Goal: Information Seeking & Learning: Learn about a topic

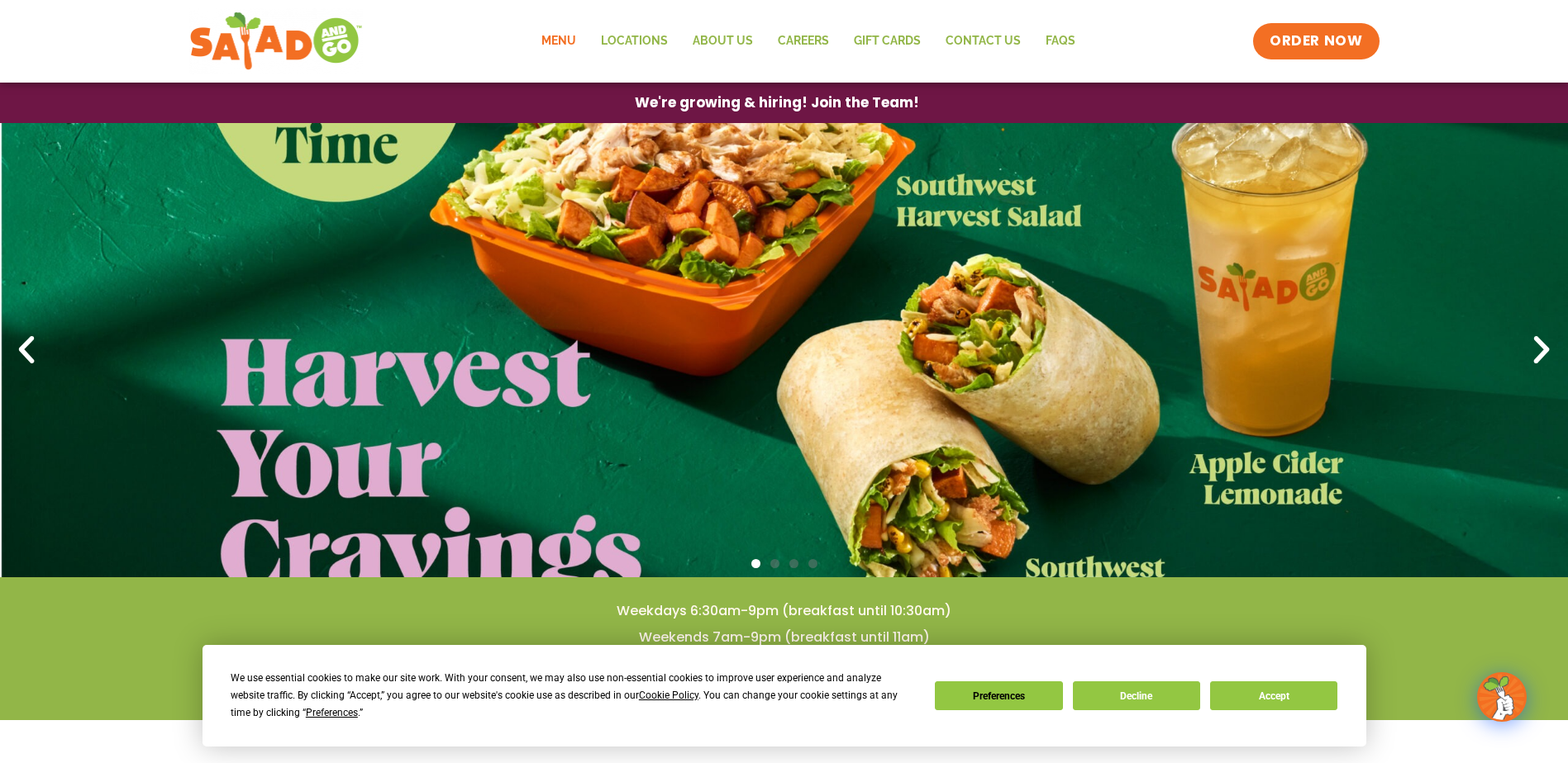
click at [559, 45] on link "Menu" at bounding box center [559, 41] width 60 height 38
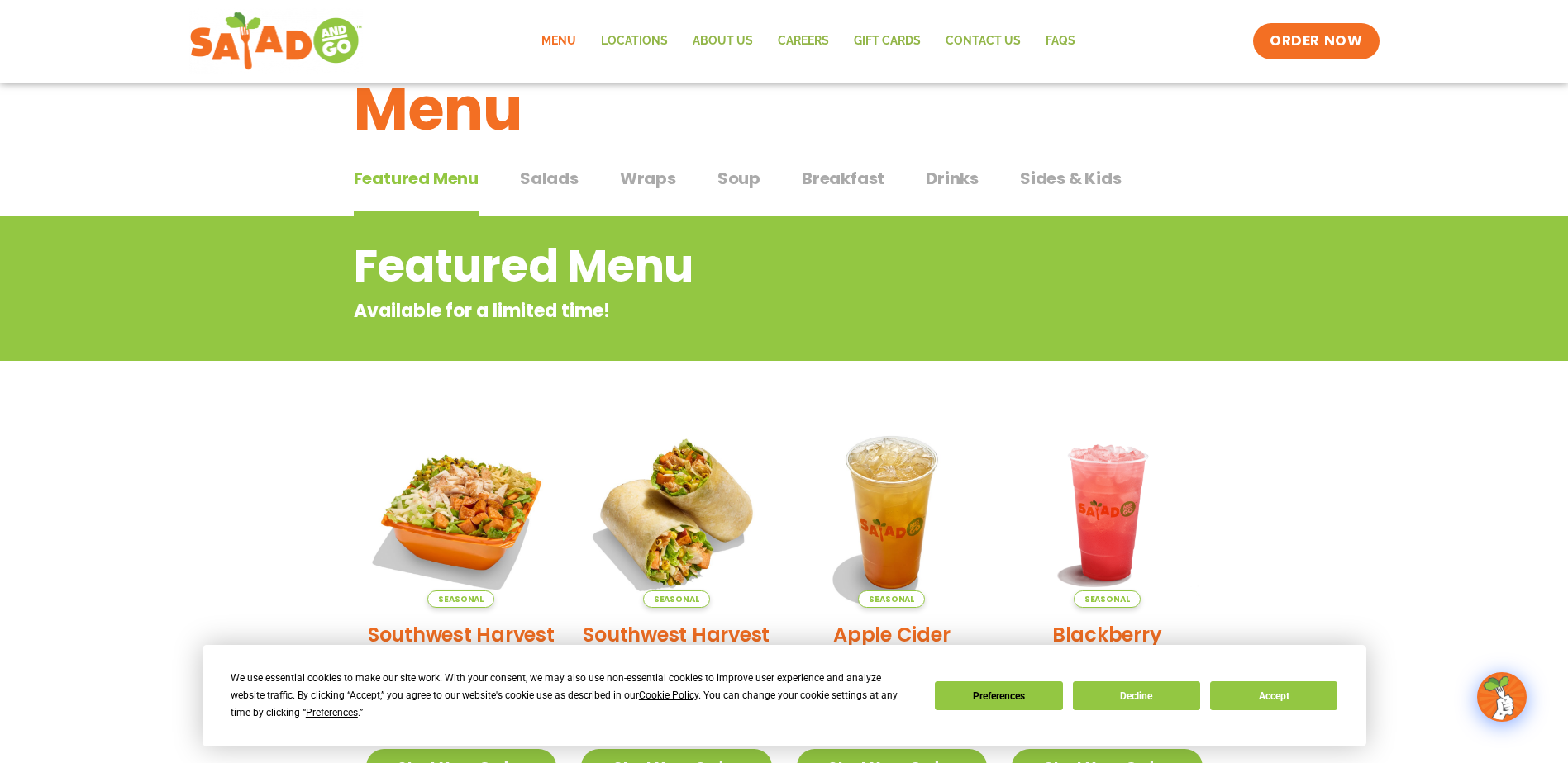
scroll to position [49, 0]
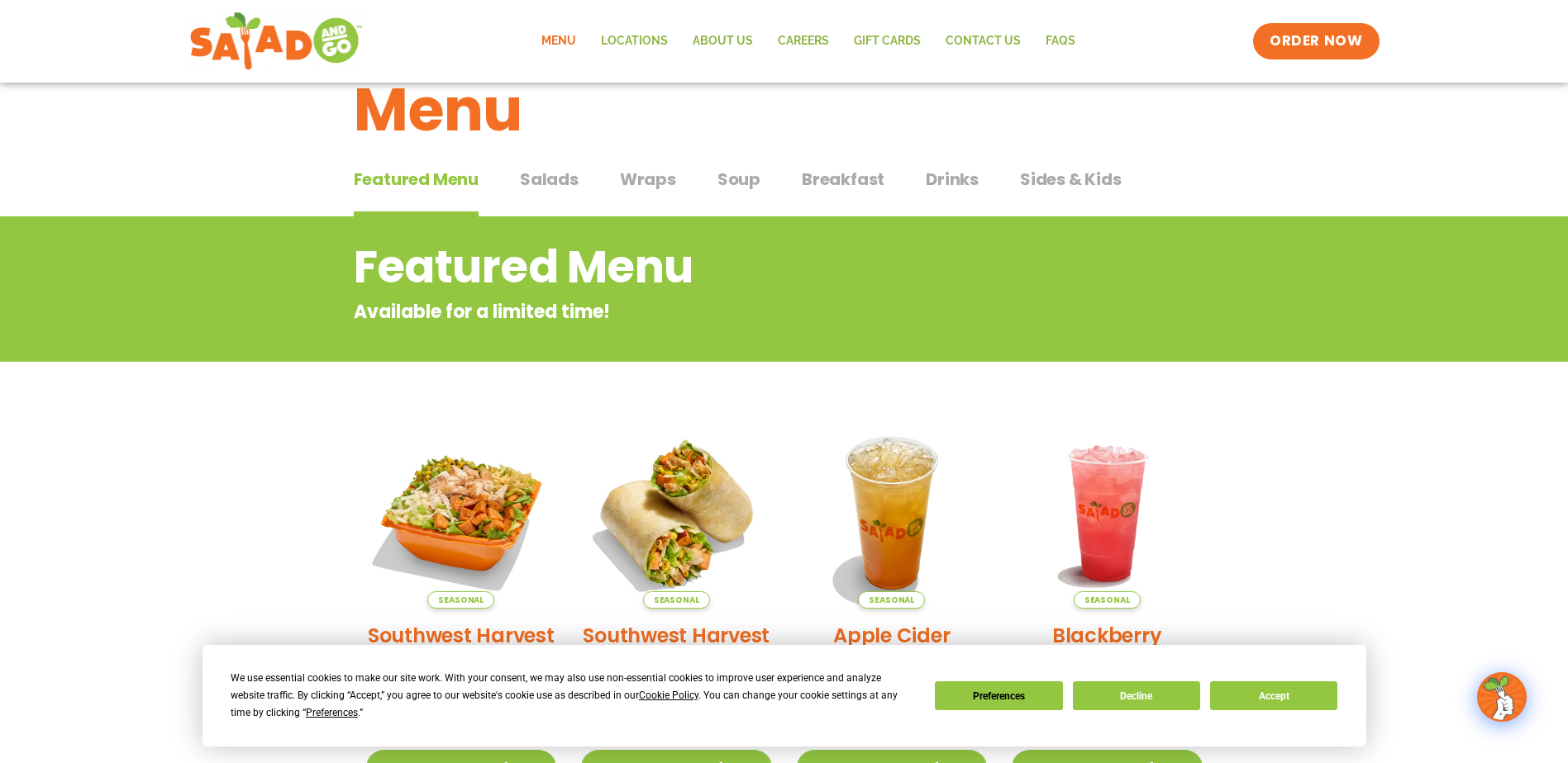
click at [651, 173] on span "Wraps" at bounding box center [648, 179] width 56 height 25
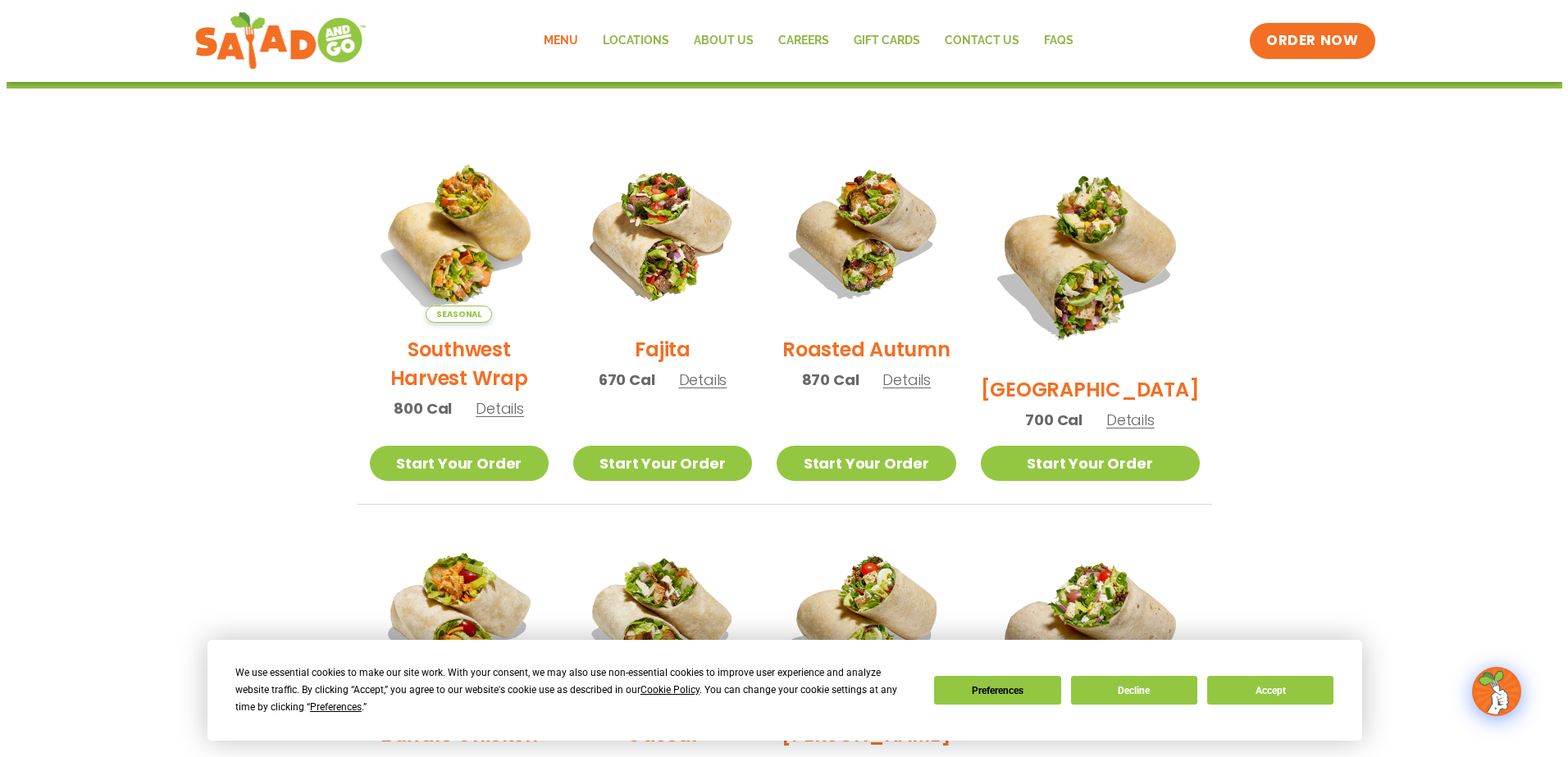
scroll to position [376, 0]
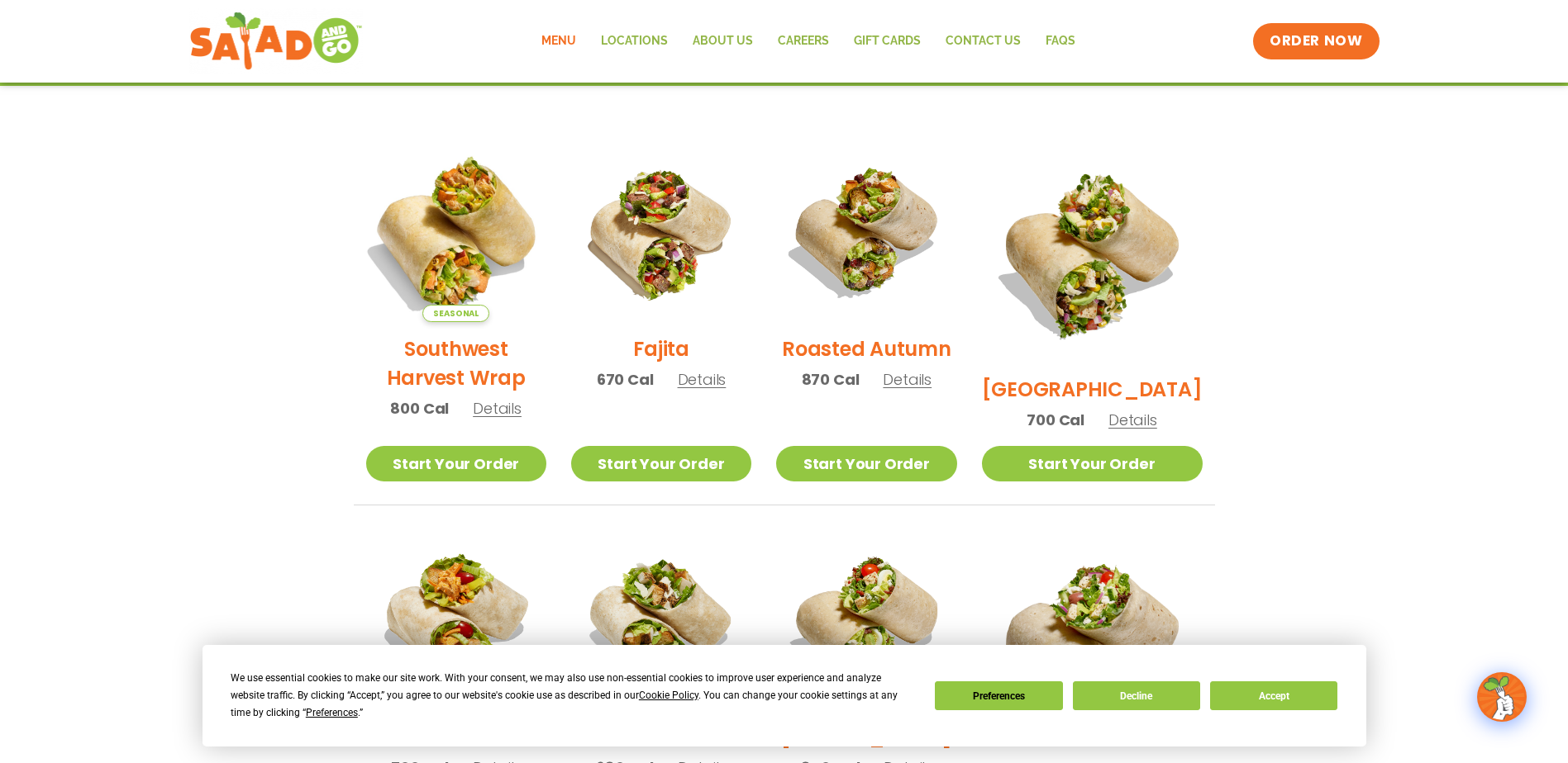
click at [464, 248] on img at bounding box center [455, 232] width 211 height 211
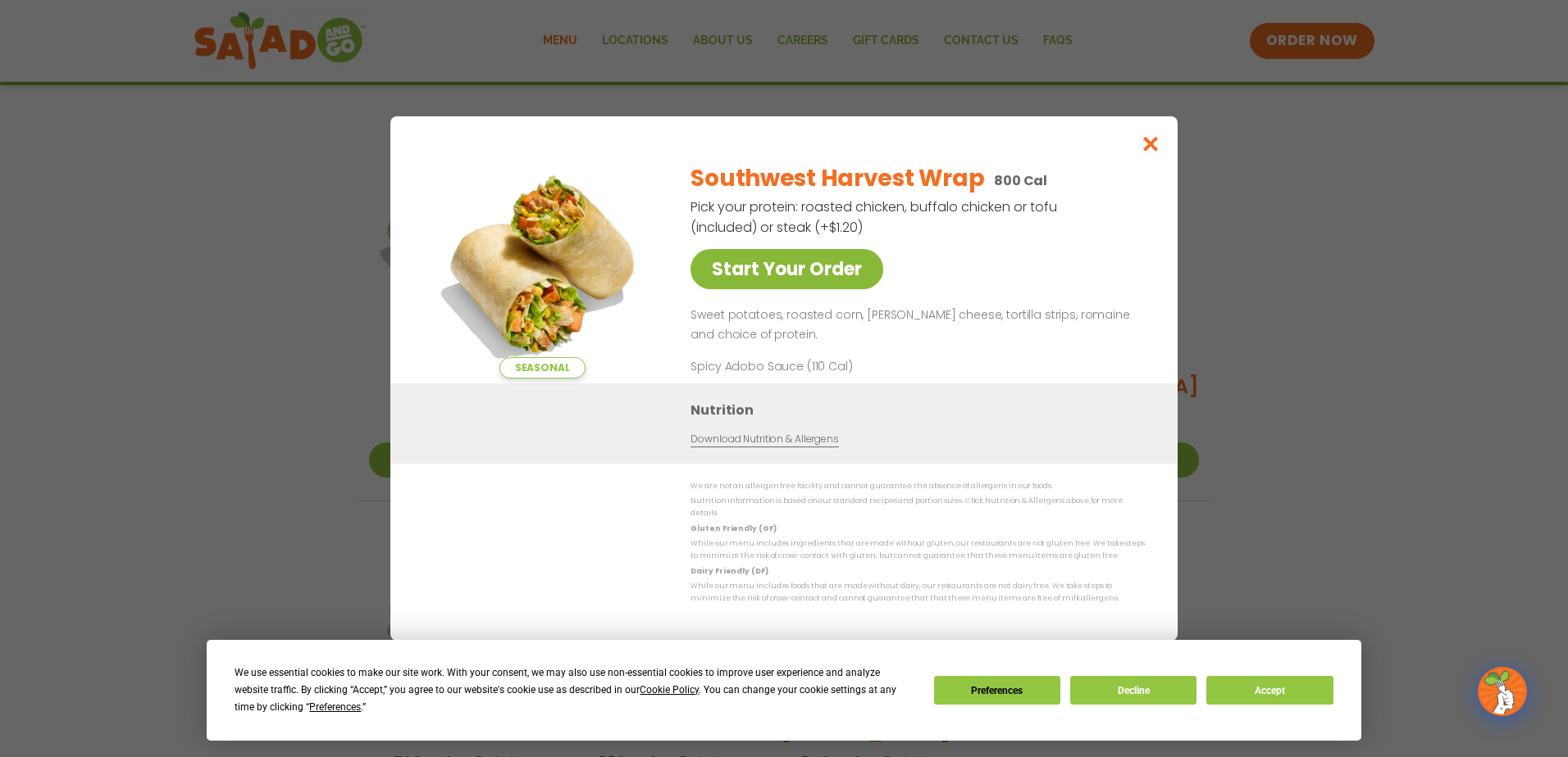
click at [798, 274] on link "Start Your Order" at bounding box center [787, 269] width 192 height 40
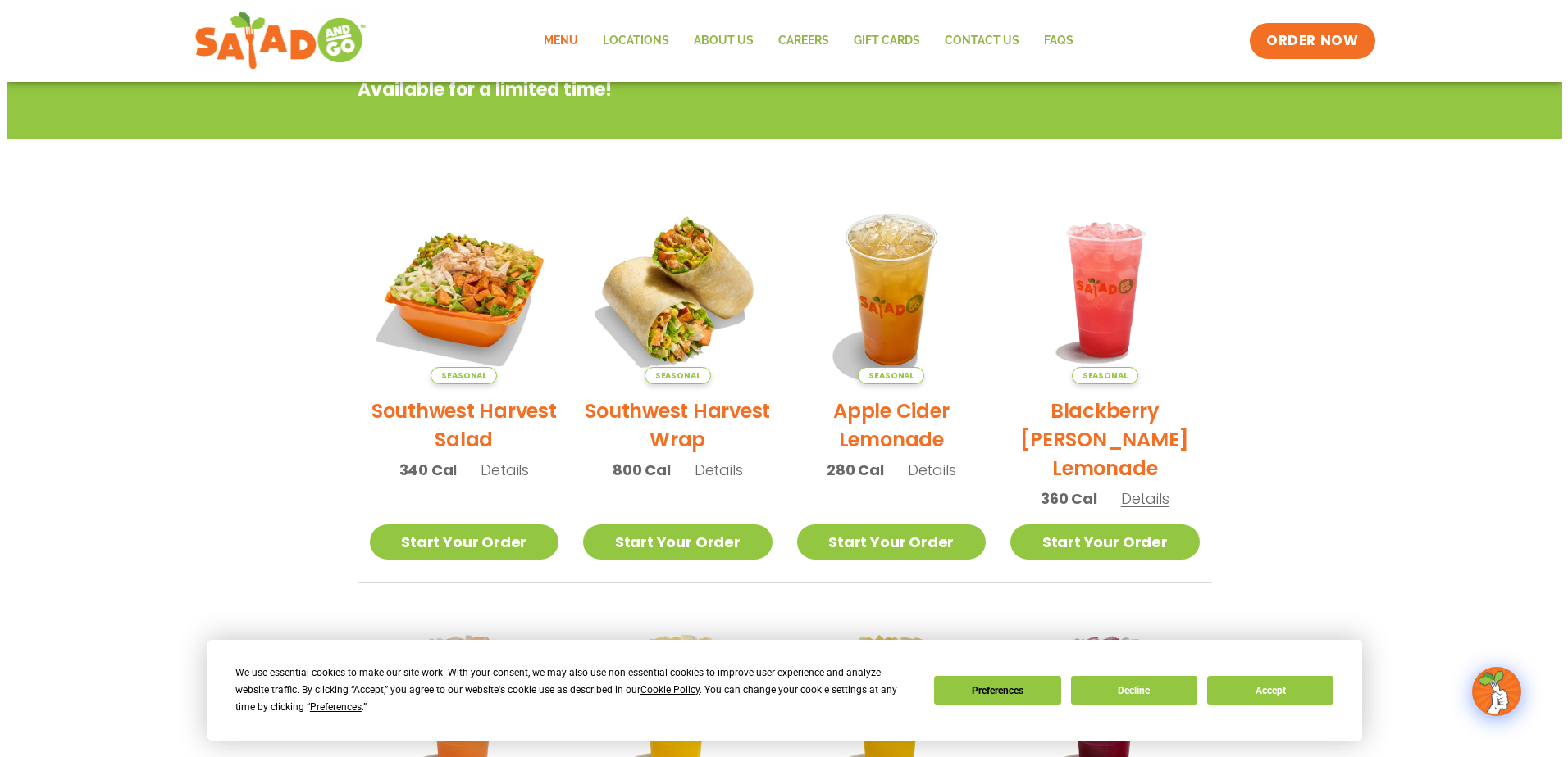
scroll to position [212, 0]
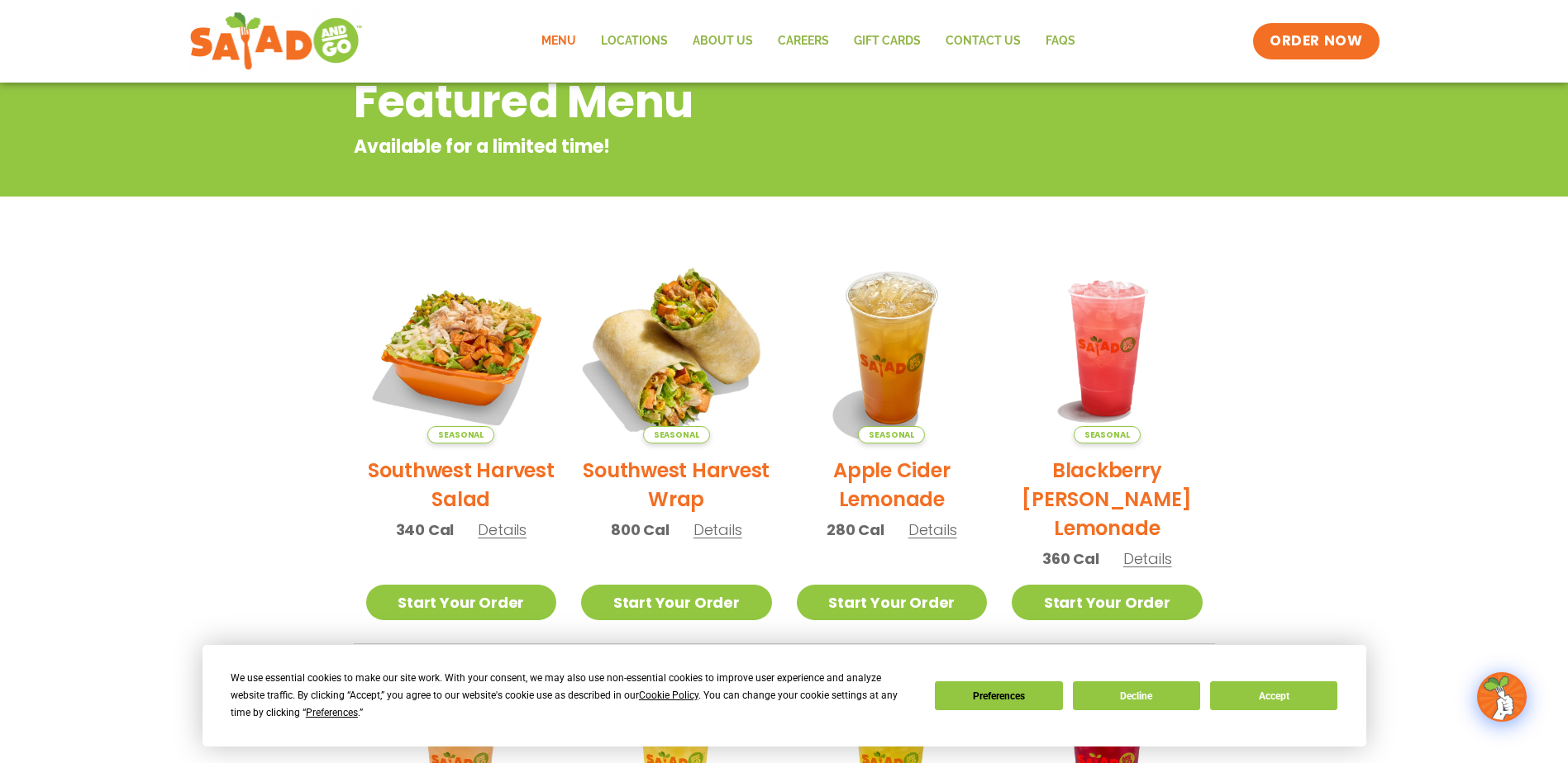
click at [680, 356] on img at bounding box center [676, 348] width 224 height 224
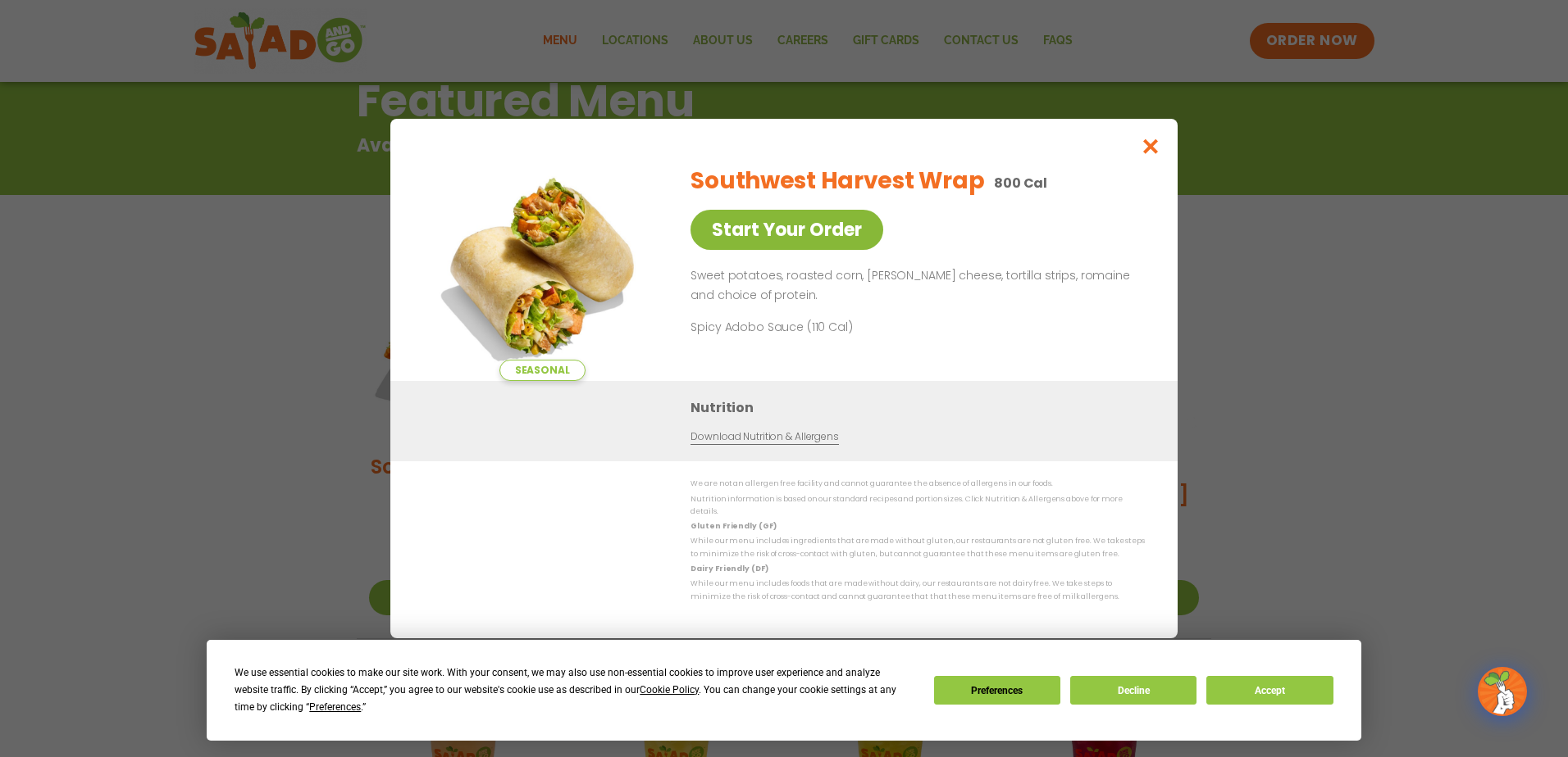
click at [784, 246] on link "Start Your Order" at bounding box center [787, 229] width 192 height 40
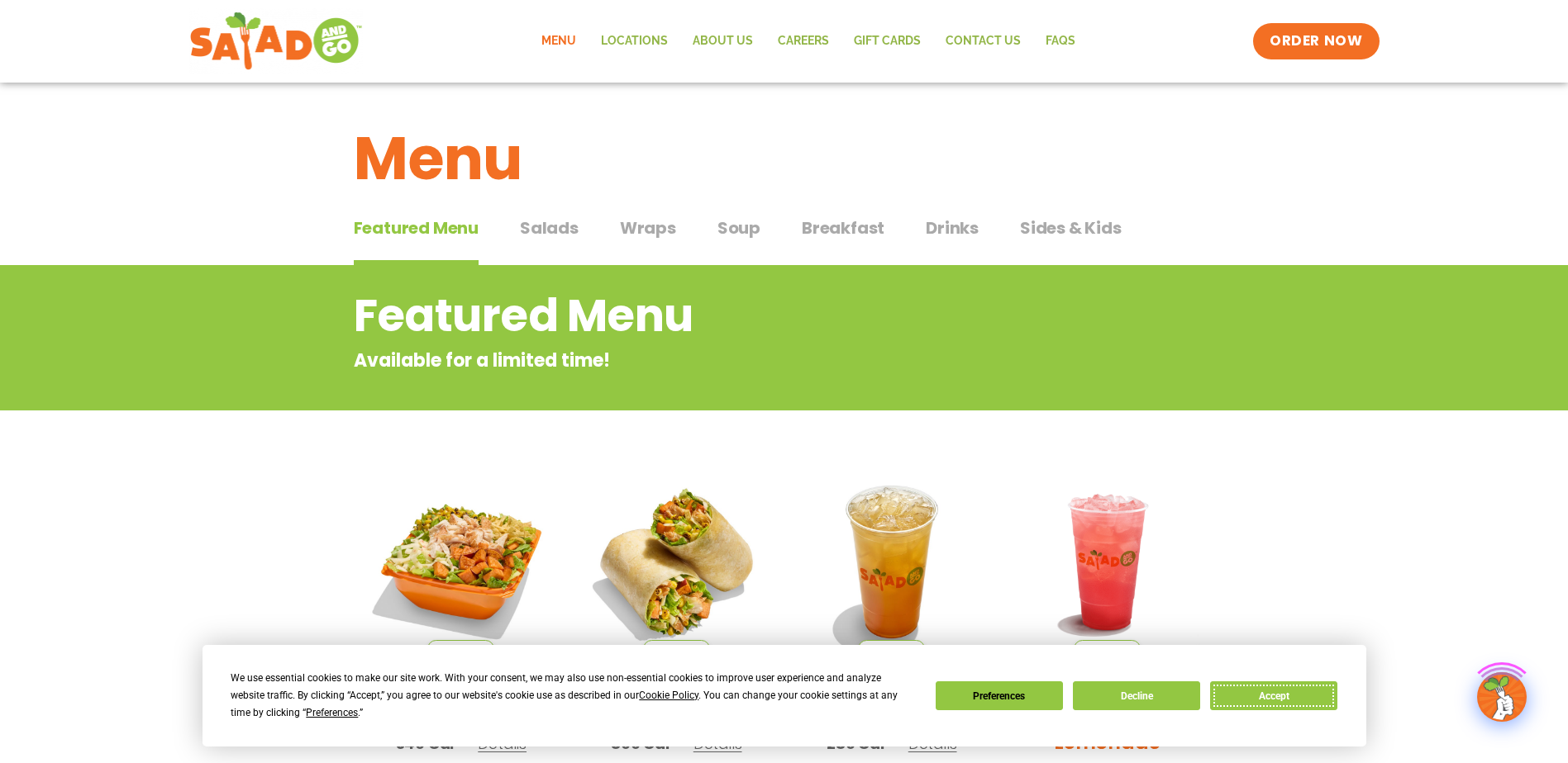
click at [1307, 694] on button "Accept" at bounding box center [1274, 696] width 128 height 29
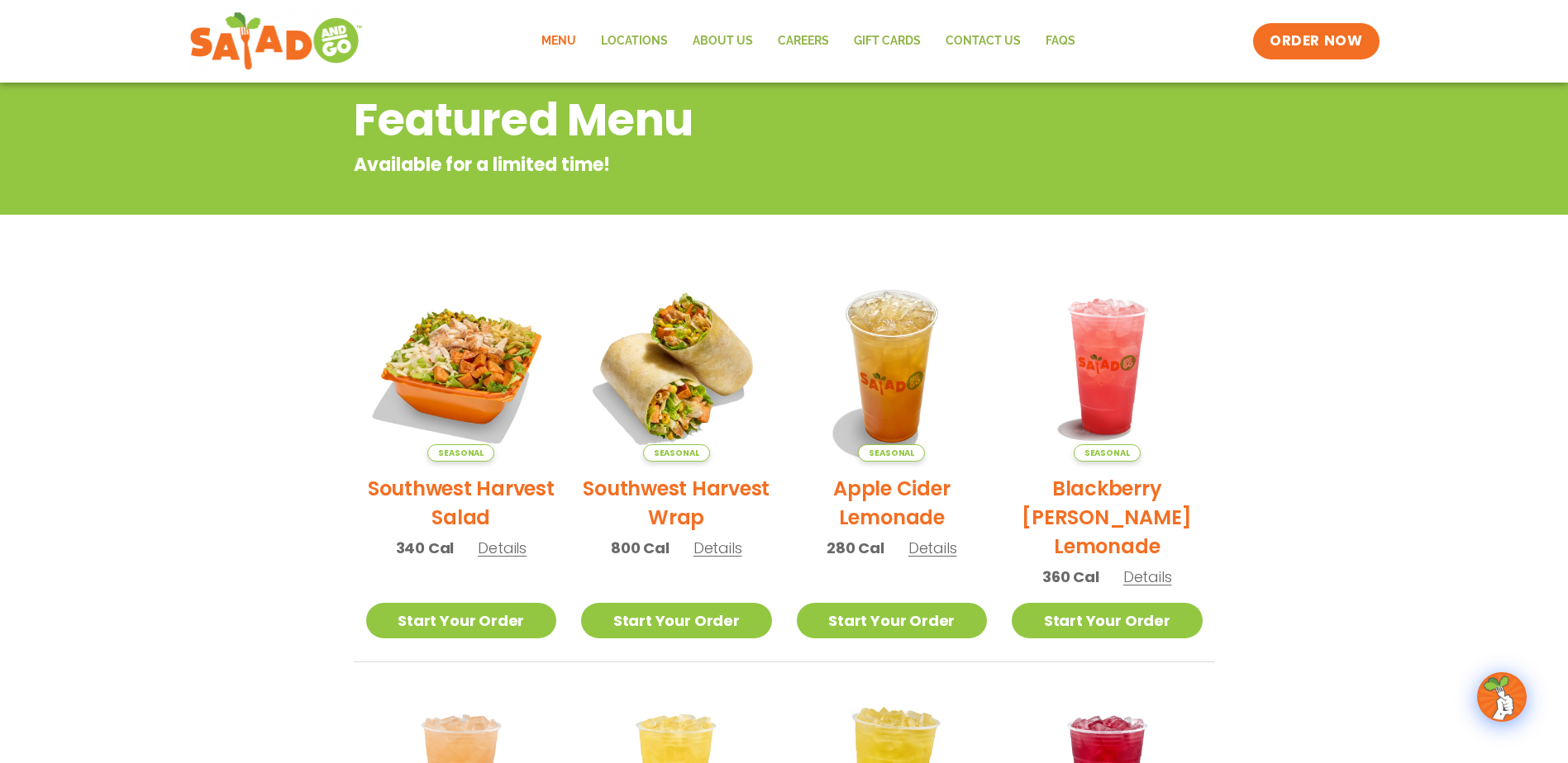
scroll to position [331, 0]
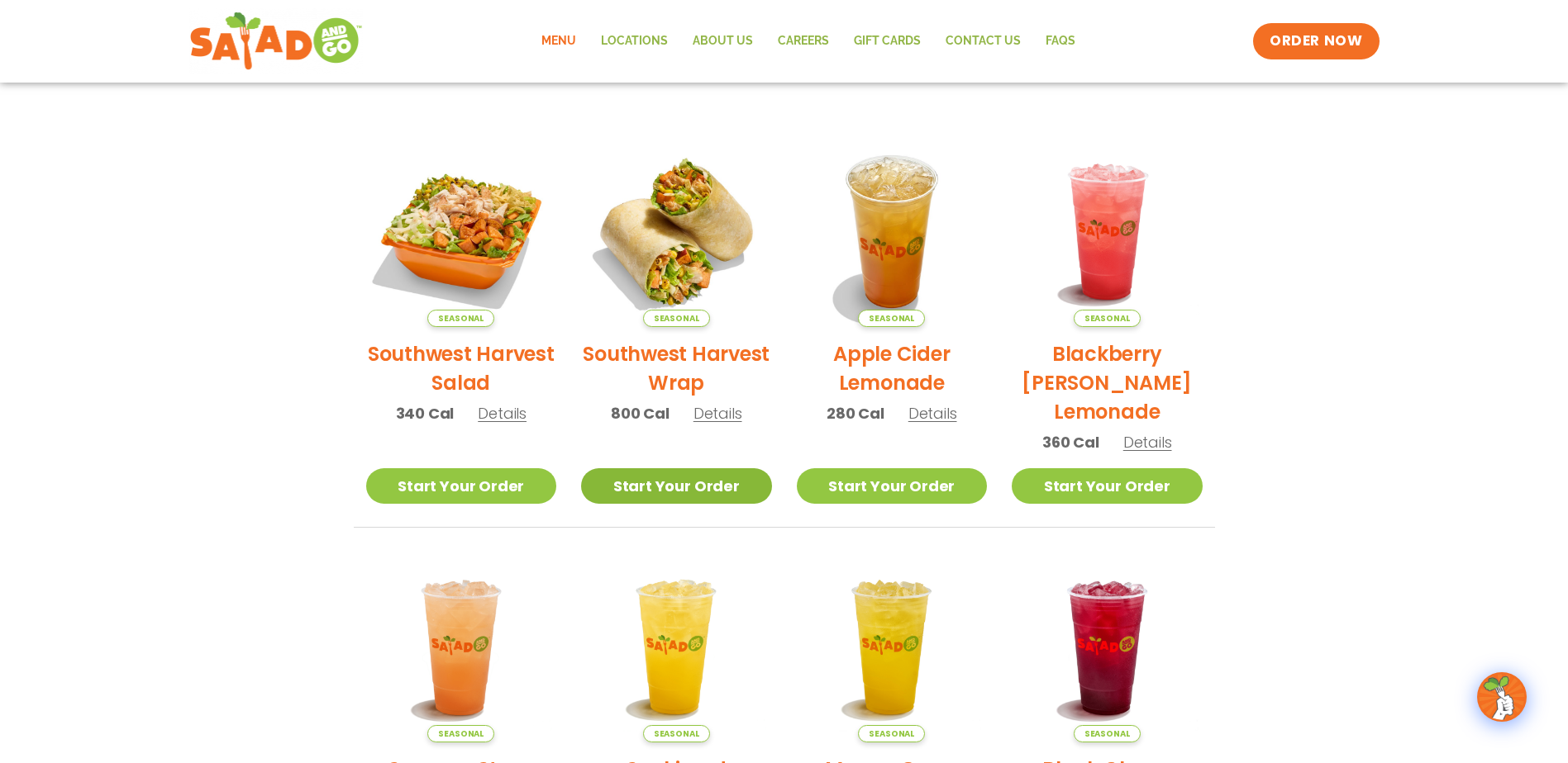
click at [690, 480] on link "Start Your Order" at bounding box center [676, 485] width 191 height 36
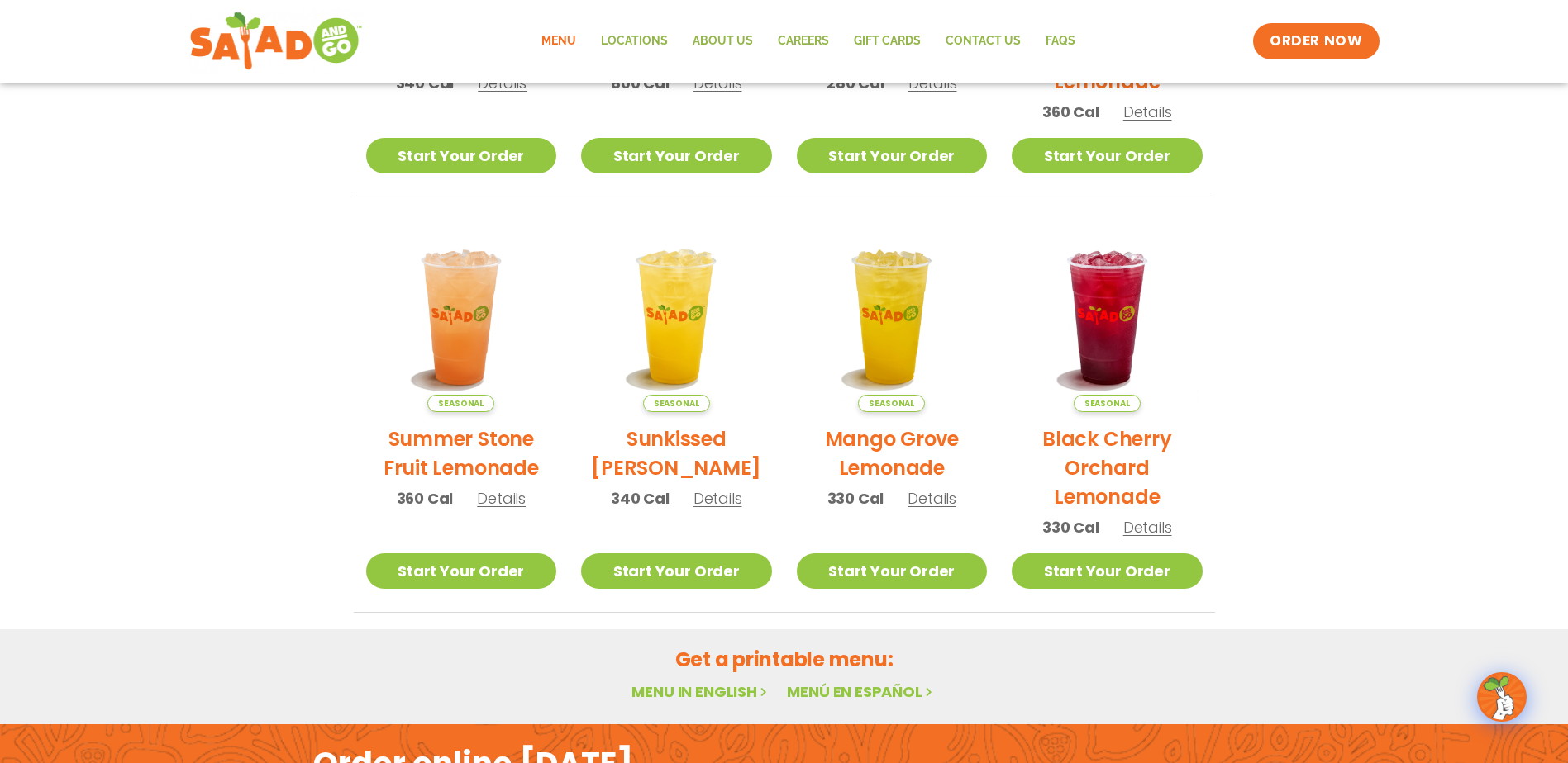
scroll to position [875, 0]
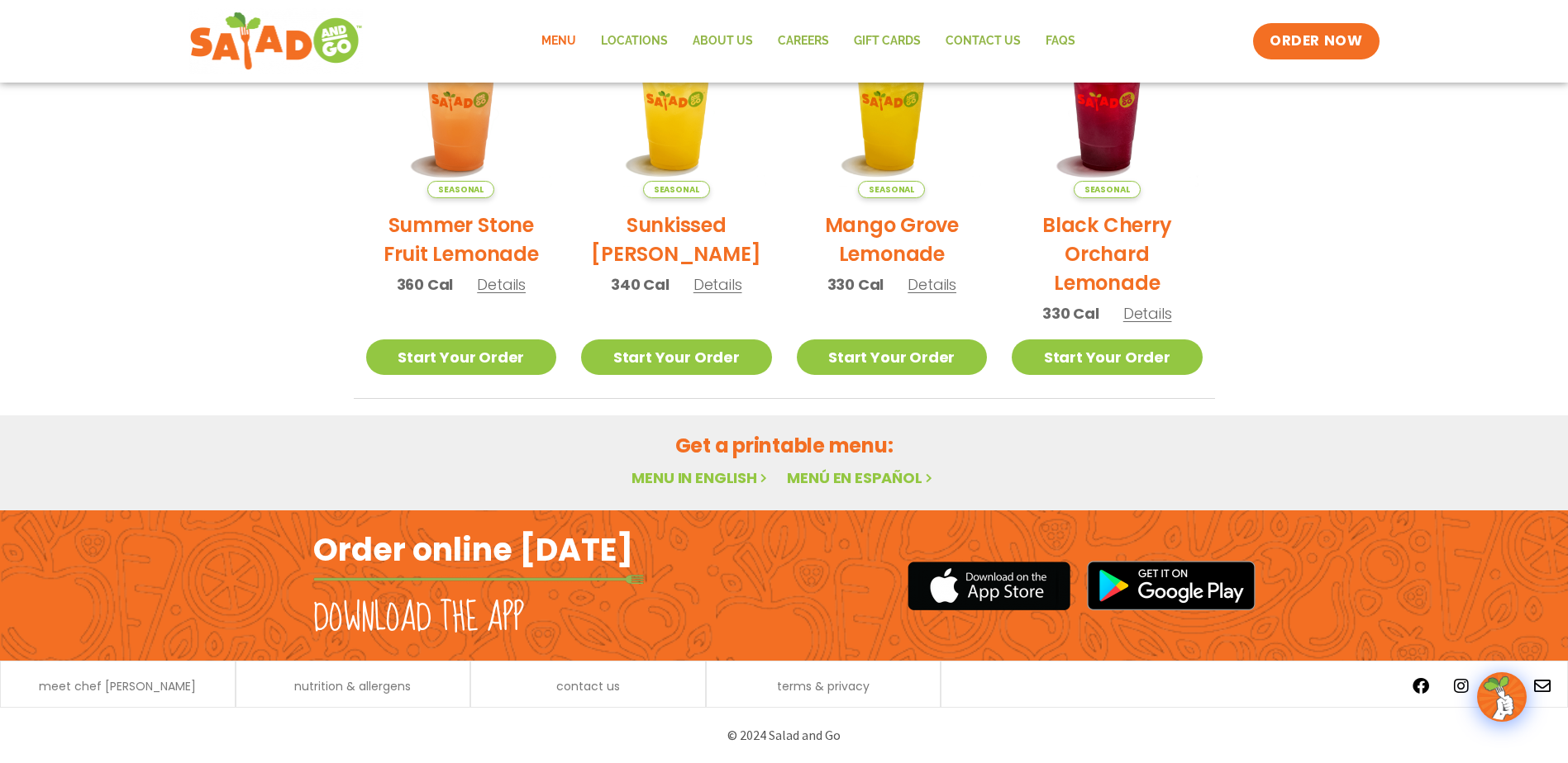
click at [685, 480] on link "Menu in English" at bounding box center [701, 477] width 139 height 21
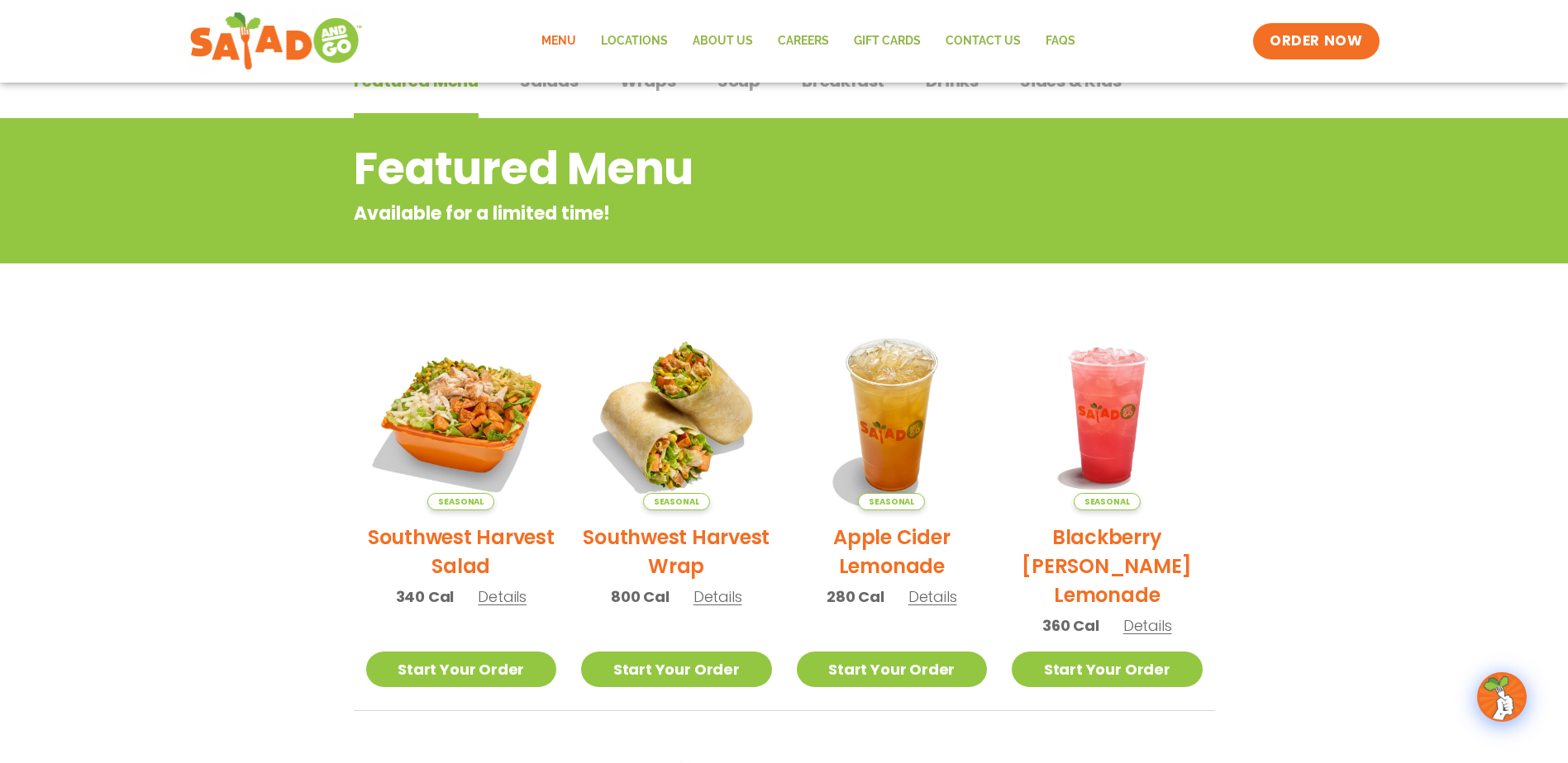
scroll to position [0, 0]
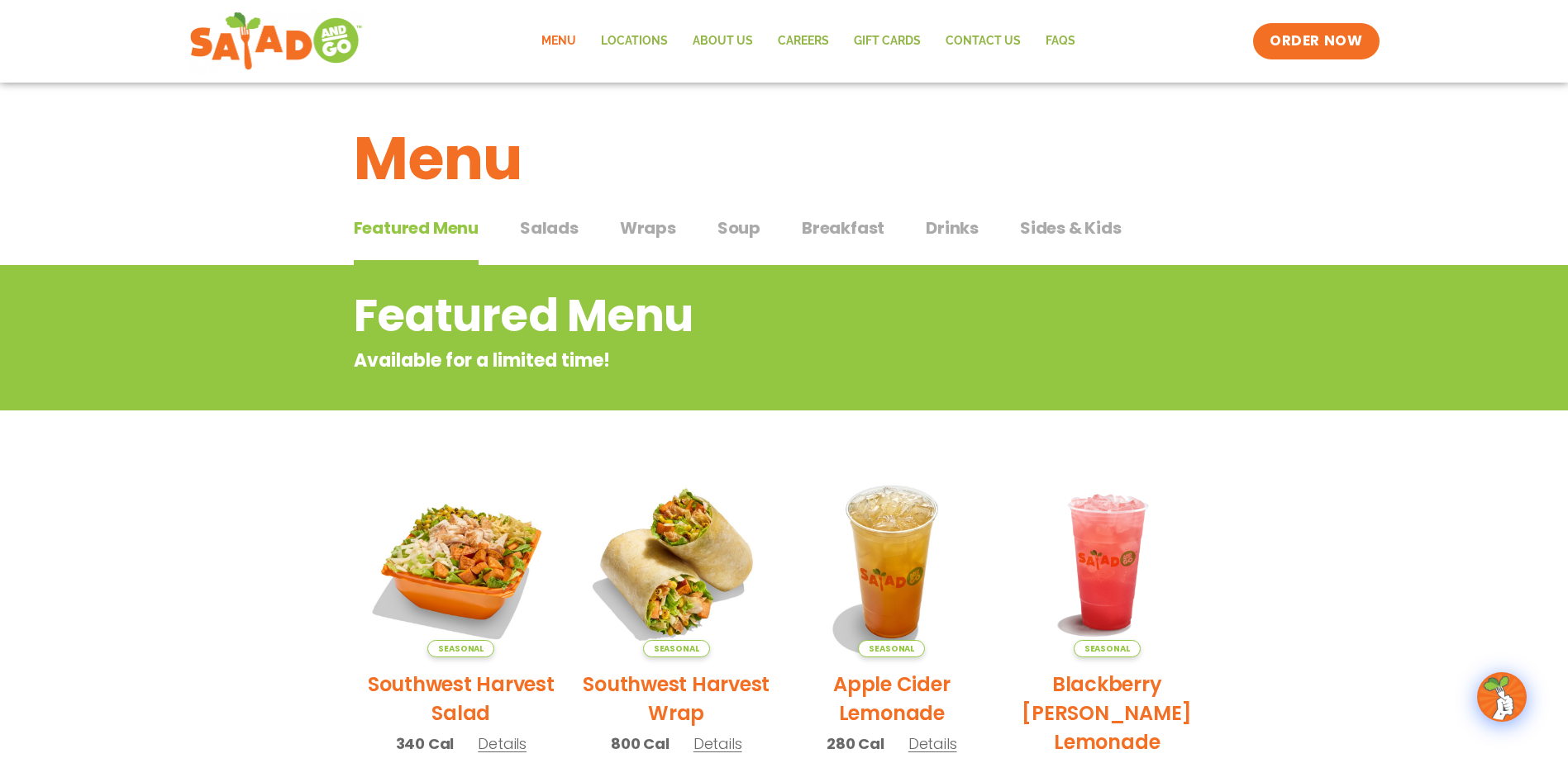
click at [563, 36] on link "Menu" at bounding box center [559, 41] width 60 height 38
click at [641, 224] on span "Wraps" at bounding box center [648, 228] width 56 height 25
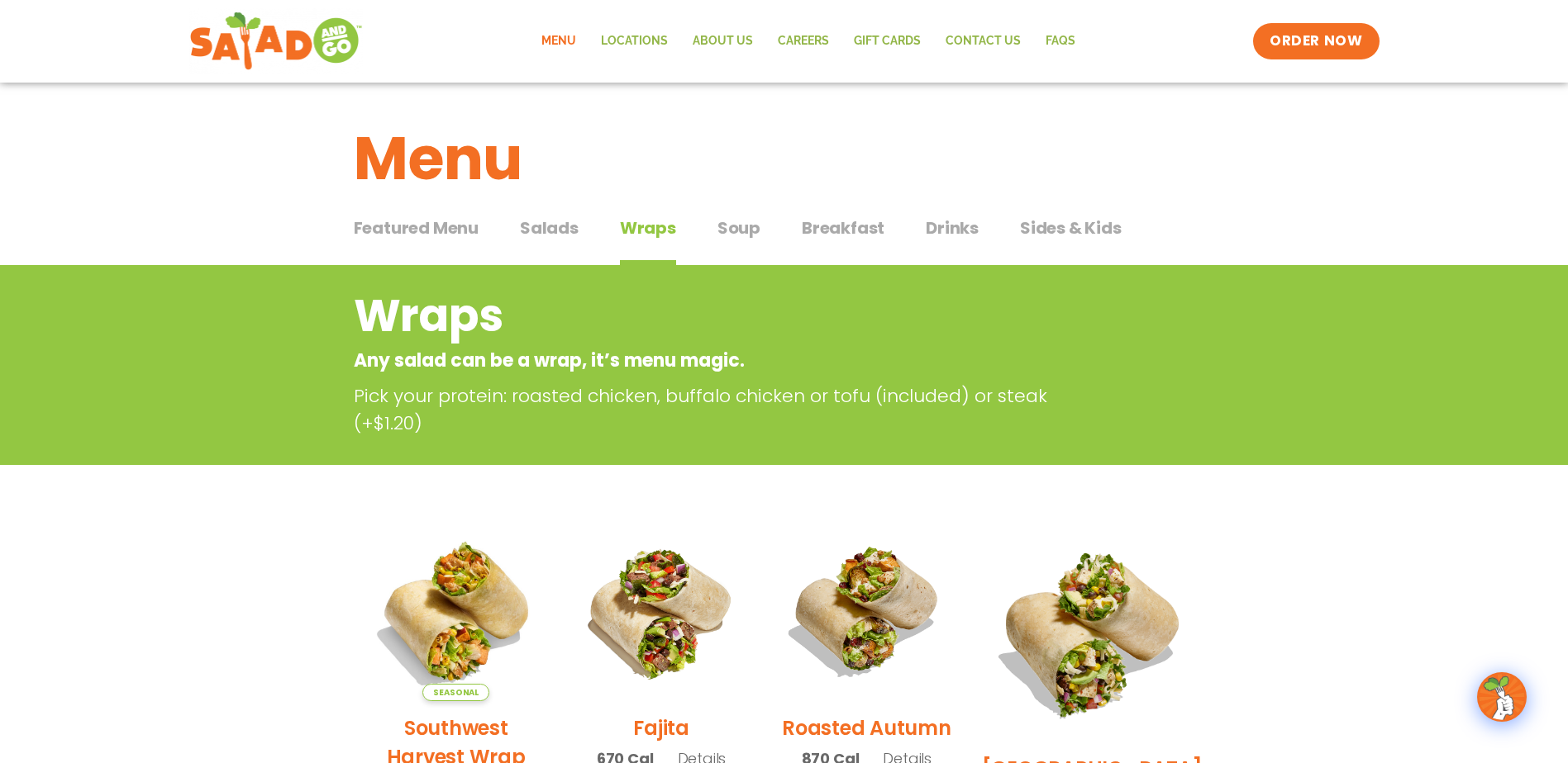
scroll to position [331, 0]
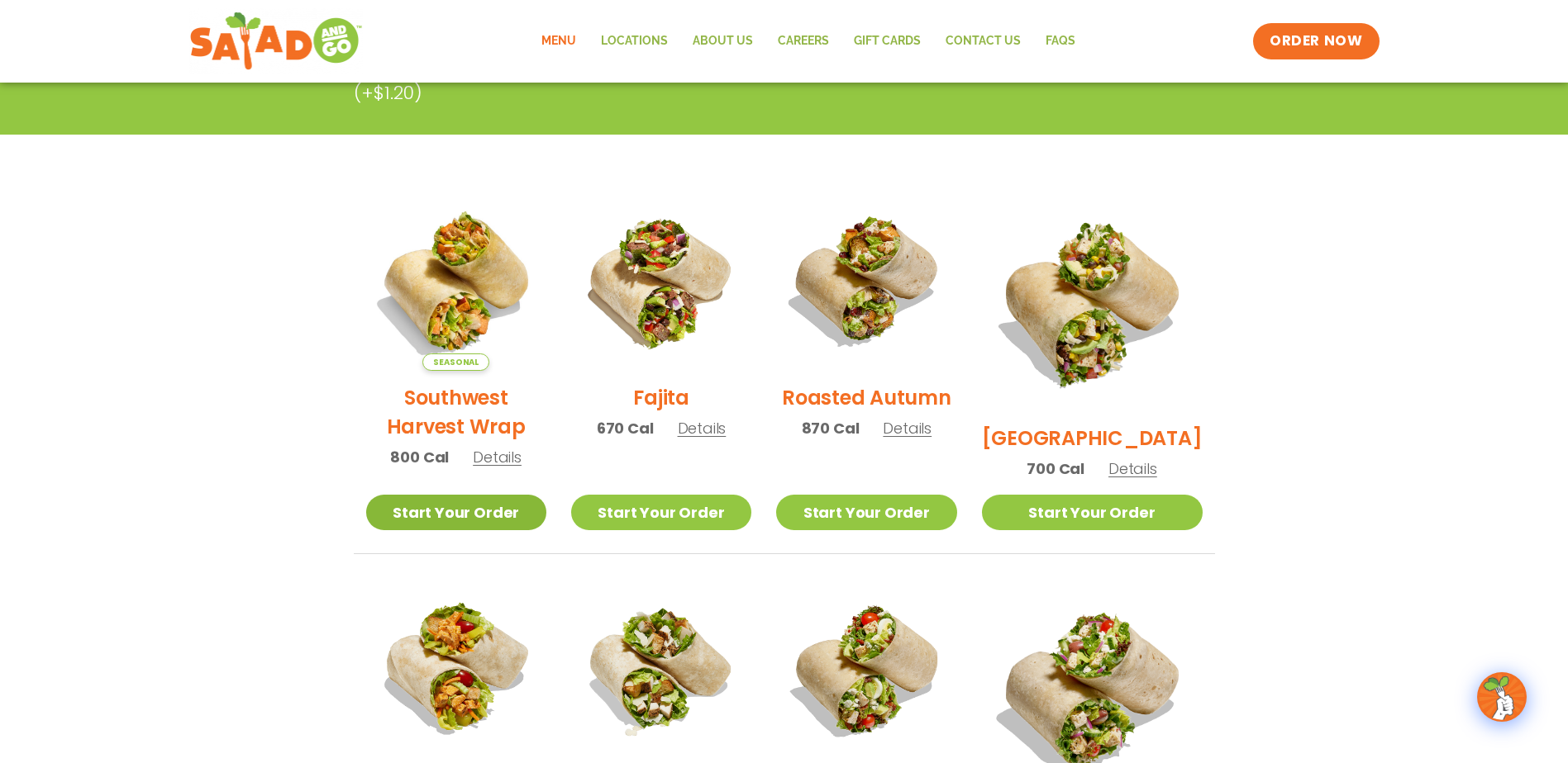
click at [477, 516] on link "Start Your Order" at bounding box center [456, 512] width 180 height 36
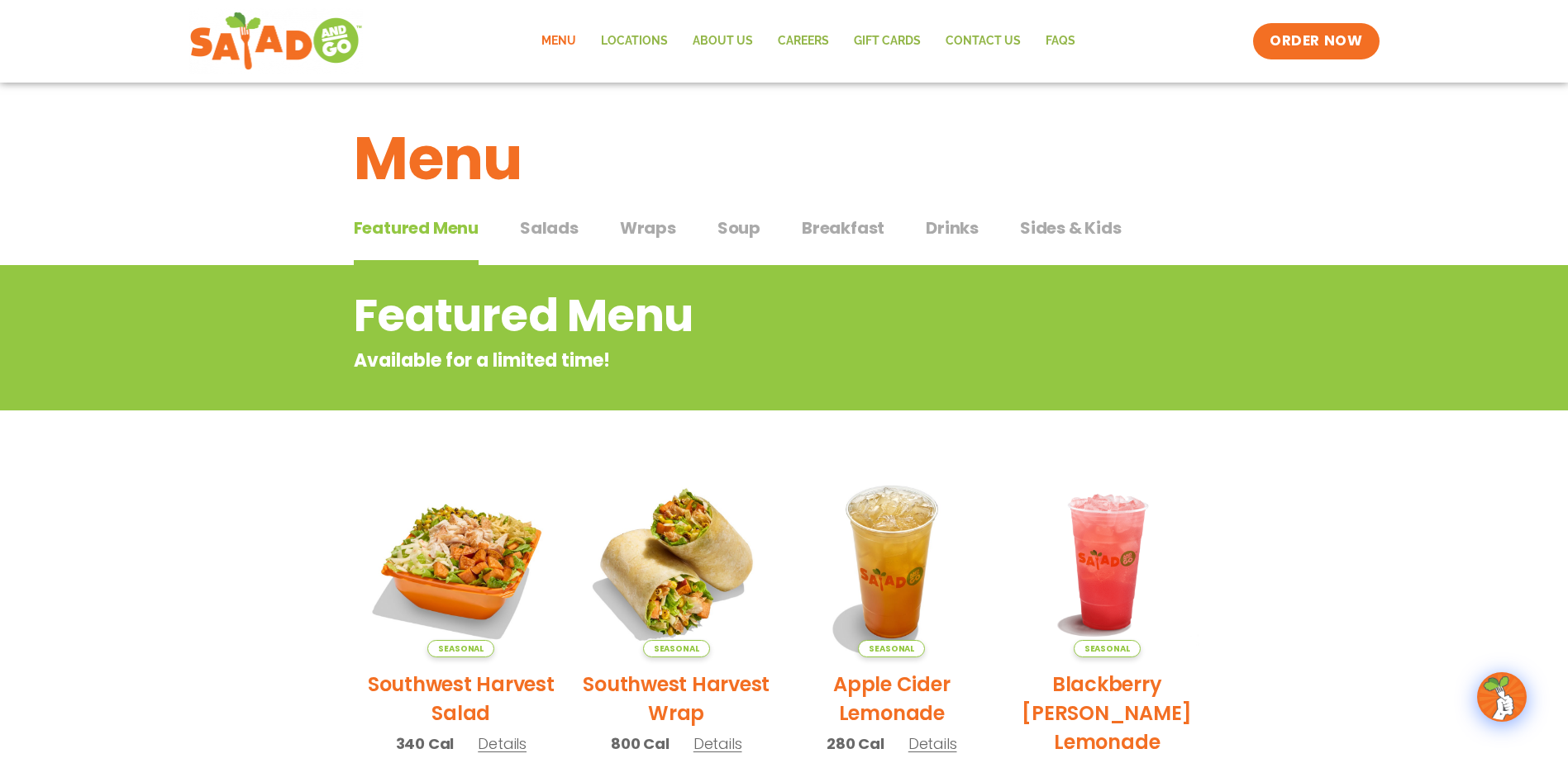
click at [634, 227] on span "Wraps" at bounding box center [648, 228] width 56 height 25
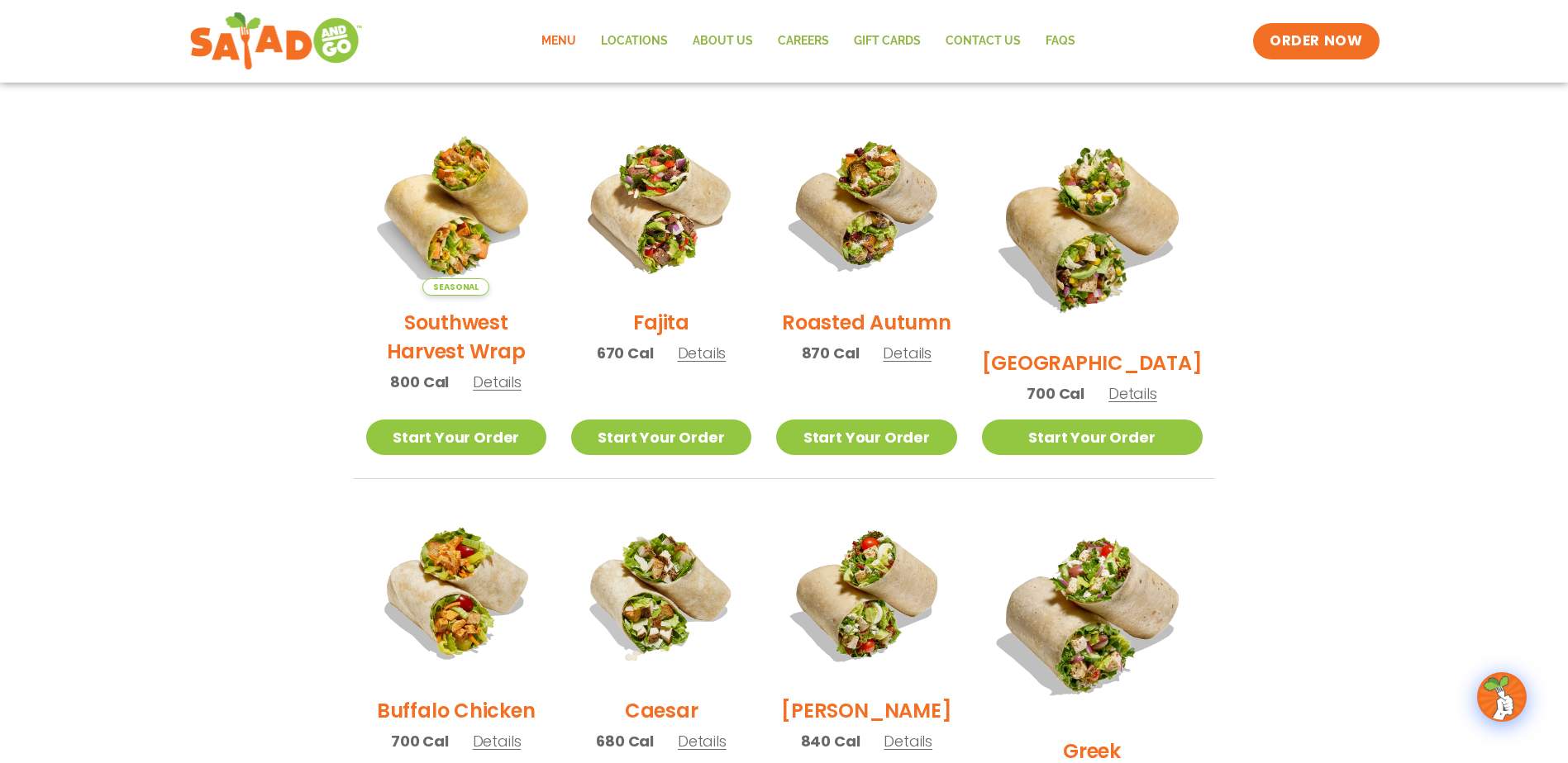
scroll to position [413, 0]
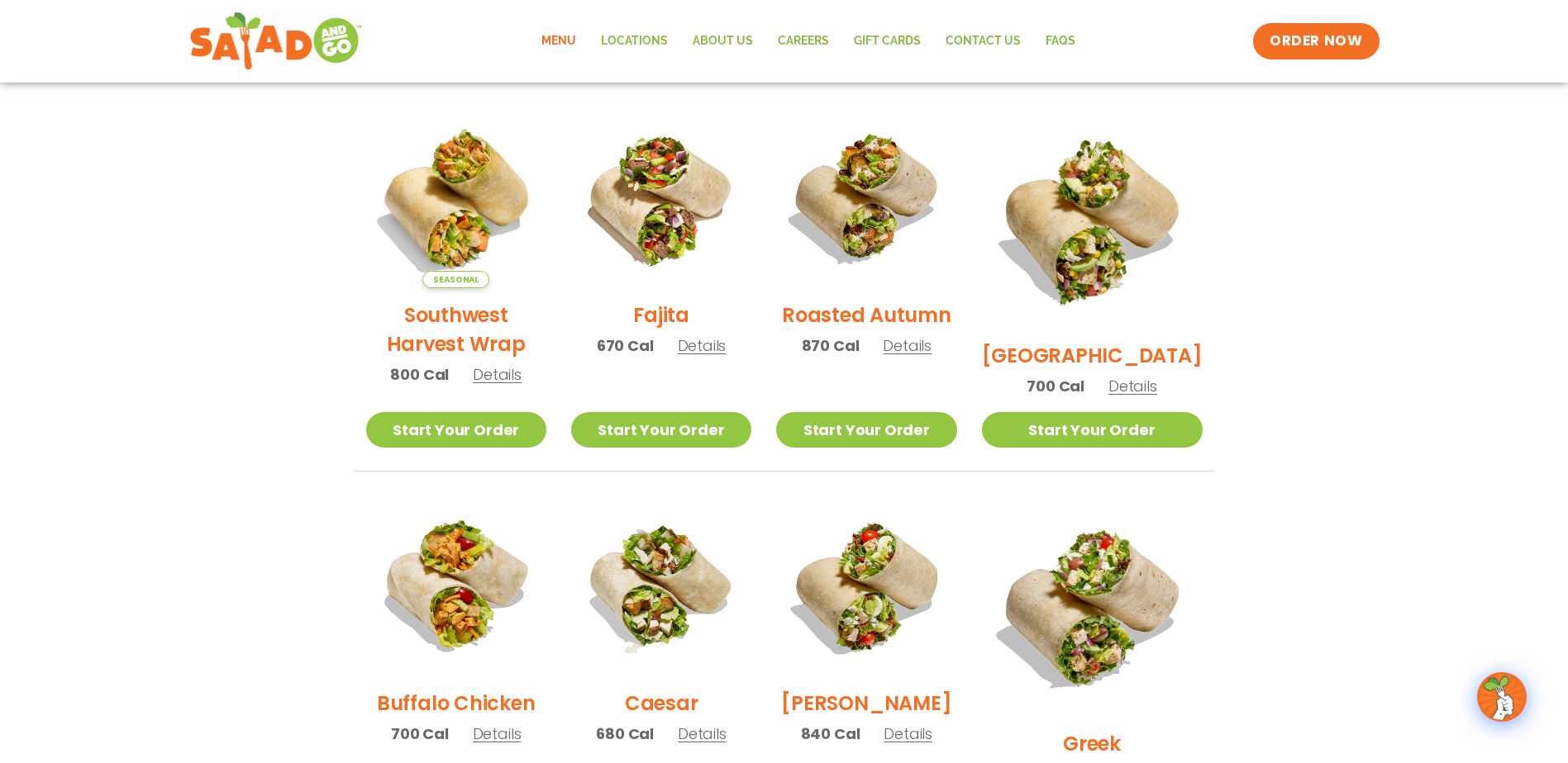
click at [508, 385] on span "Details" at bounding box center [496, 374] width 49 height 21
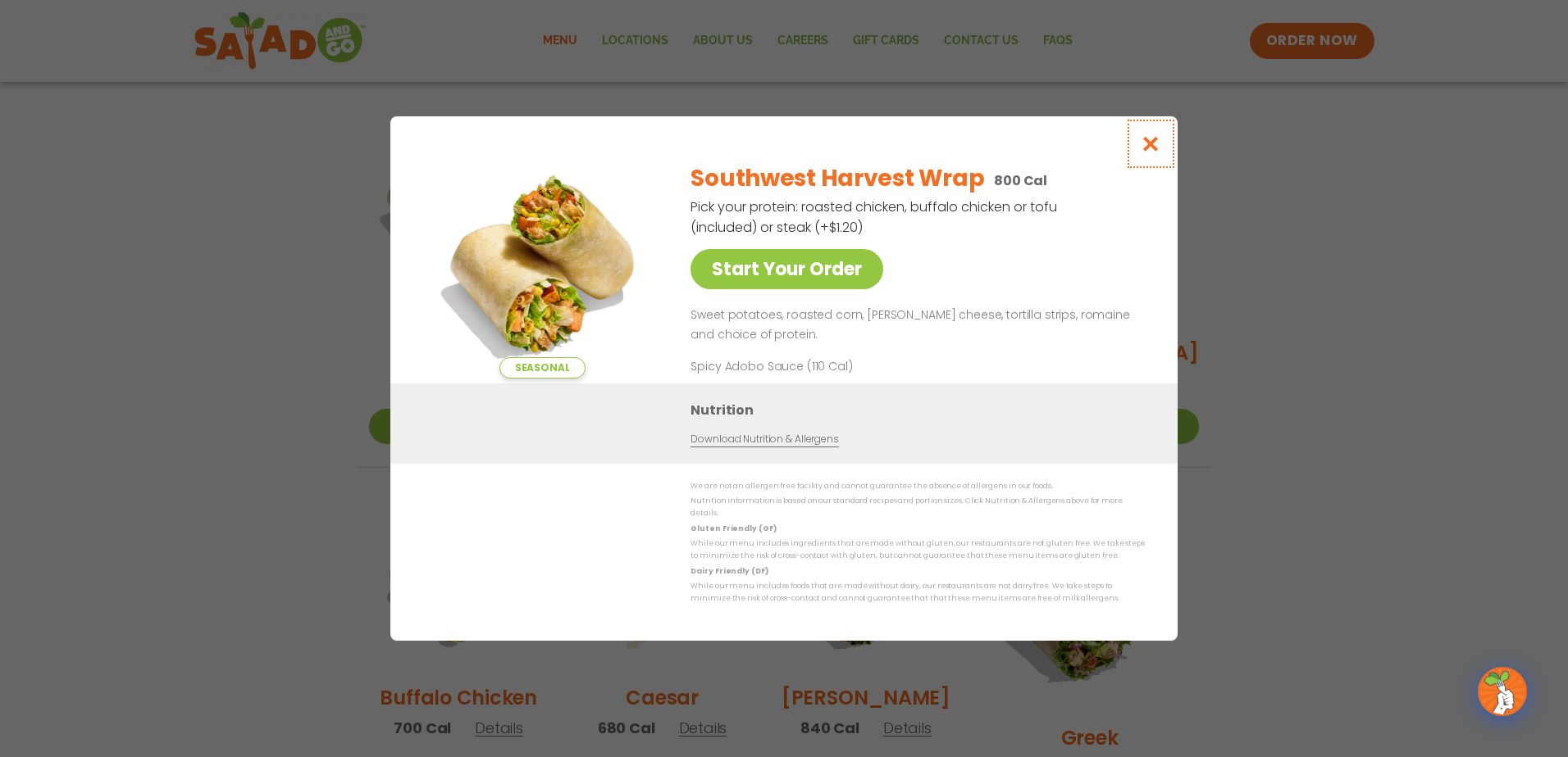
click at [1150, 146] on icon "Close modal" at bounding box center [1150, 144] width 21 height 17
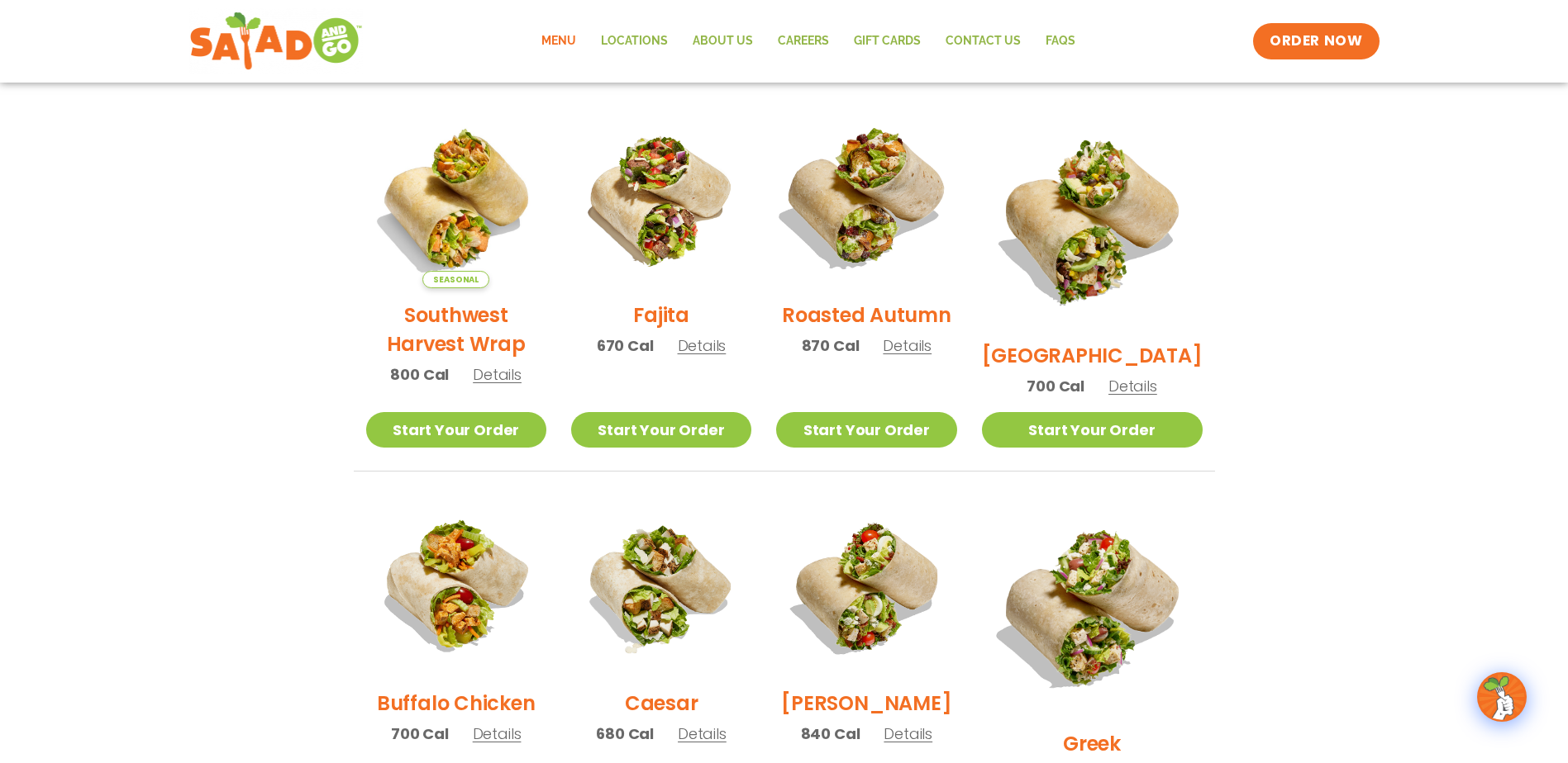
click at [897, 174] on img at bounding box center [865, 198] width 211 height 211
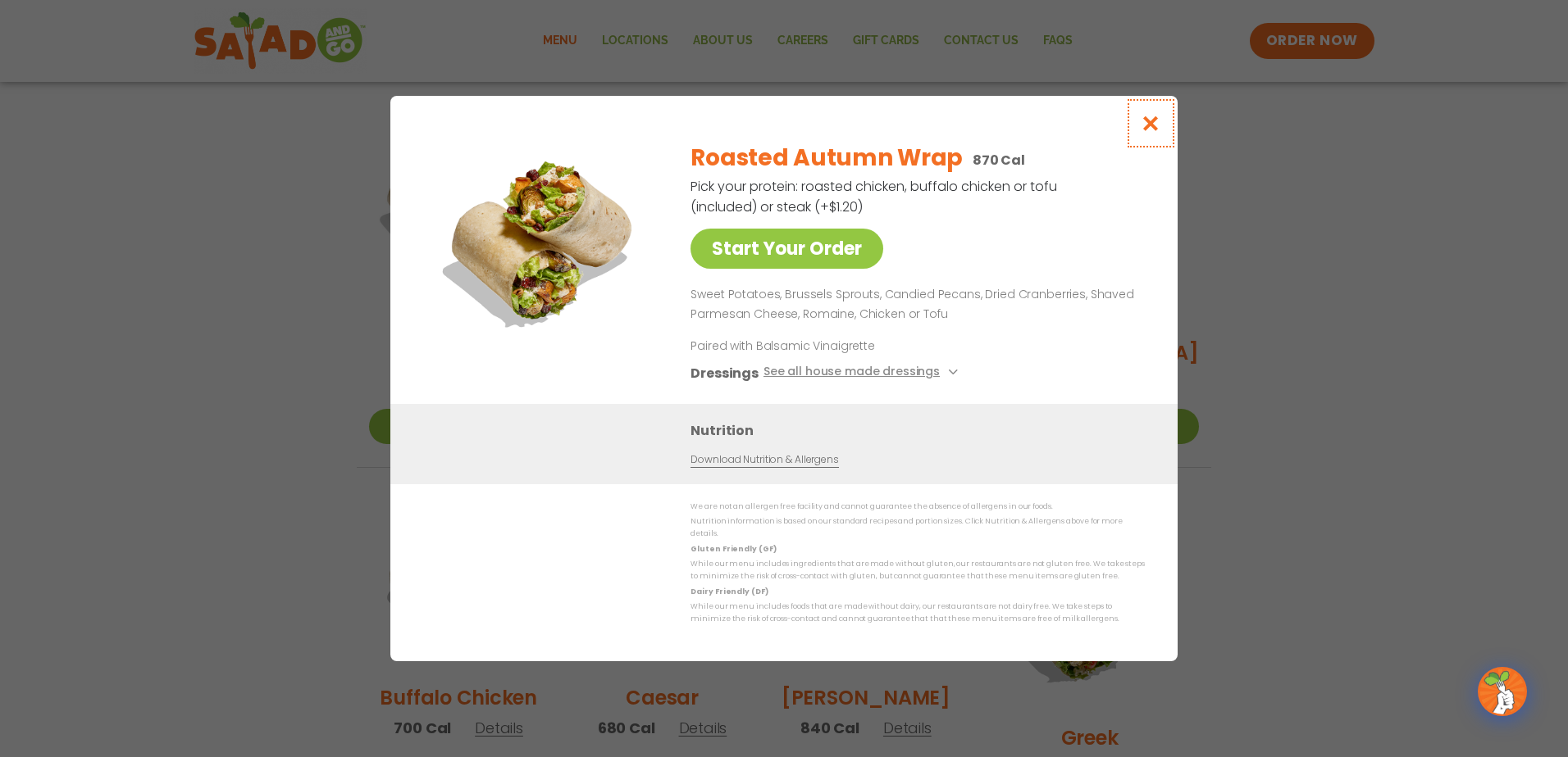
click at [1150, 129] on icon "Close modal" at bounding box center [1150, 123] width 21 height 17
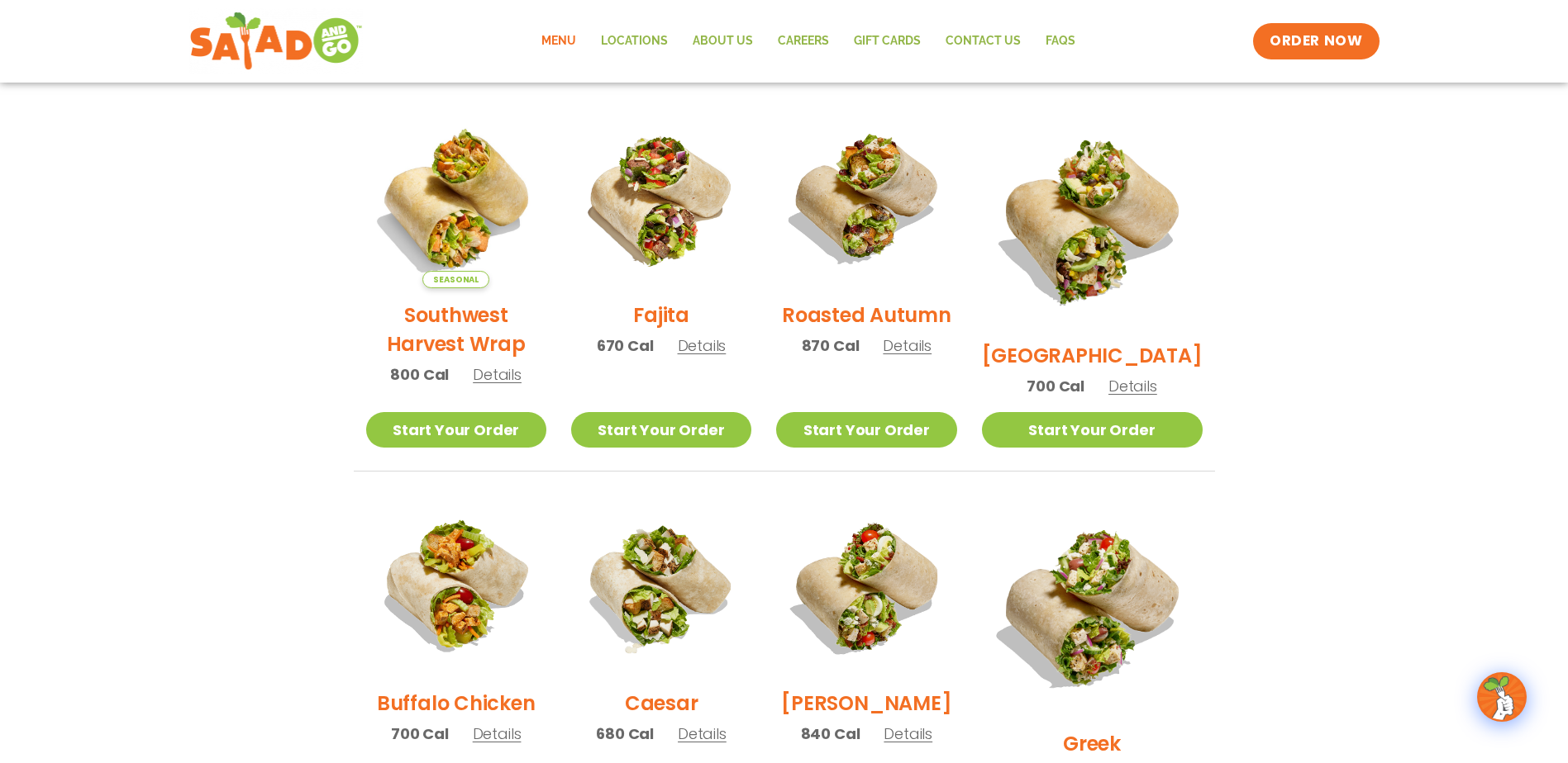
click at [488, 385] on span "Details" at bounding box center [496, 374] width 49 height 21
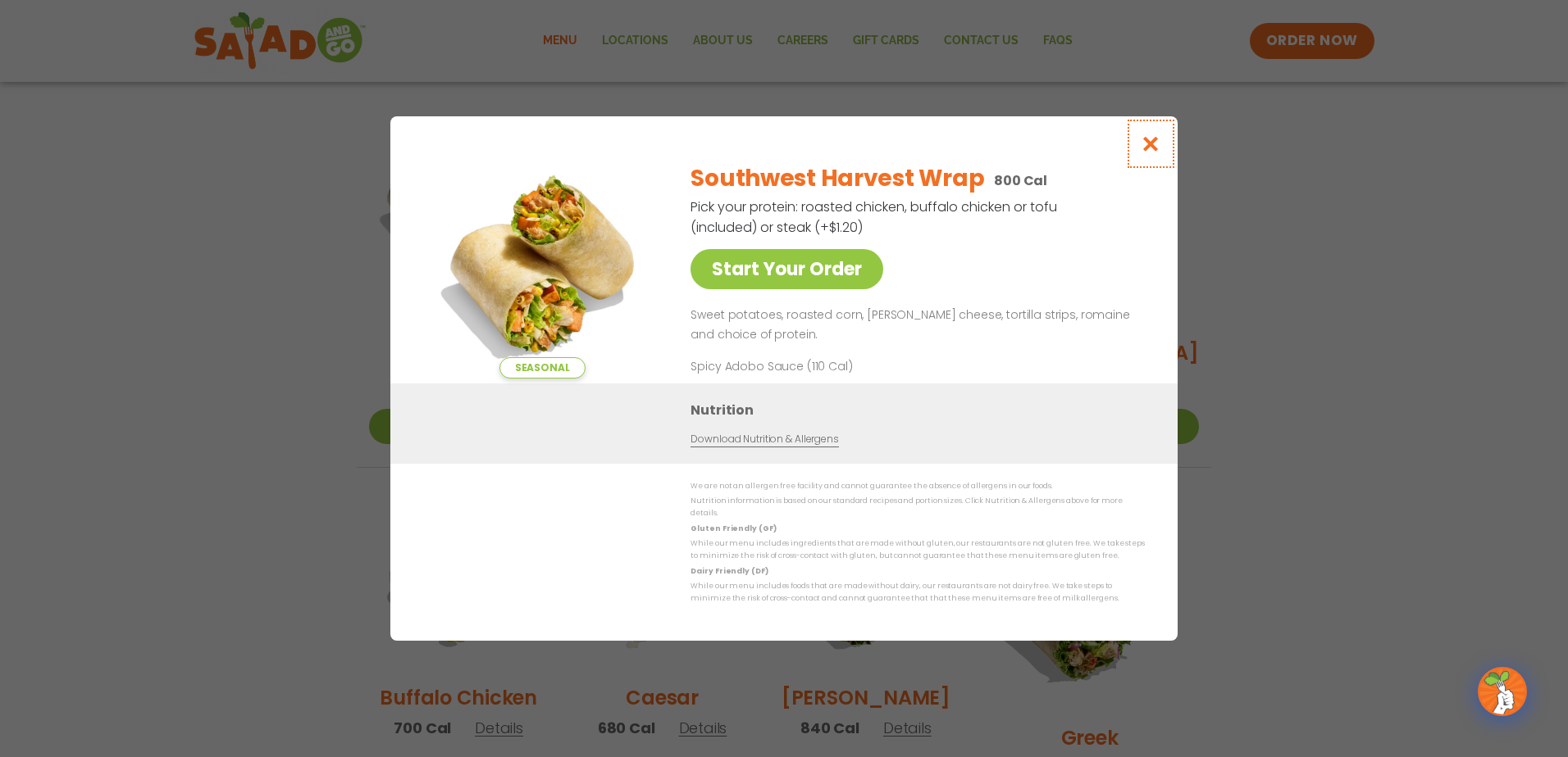
click at [1150, 149] on icon "Close modal" at bounding box center [1150, 144] width 21 height 17
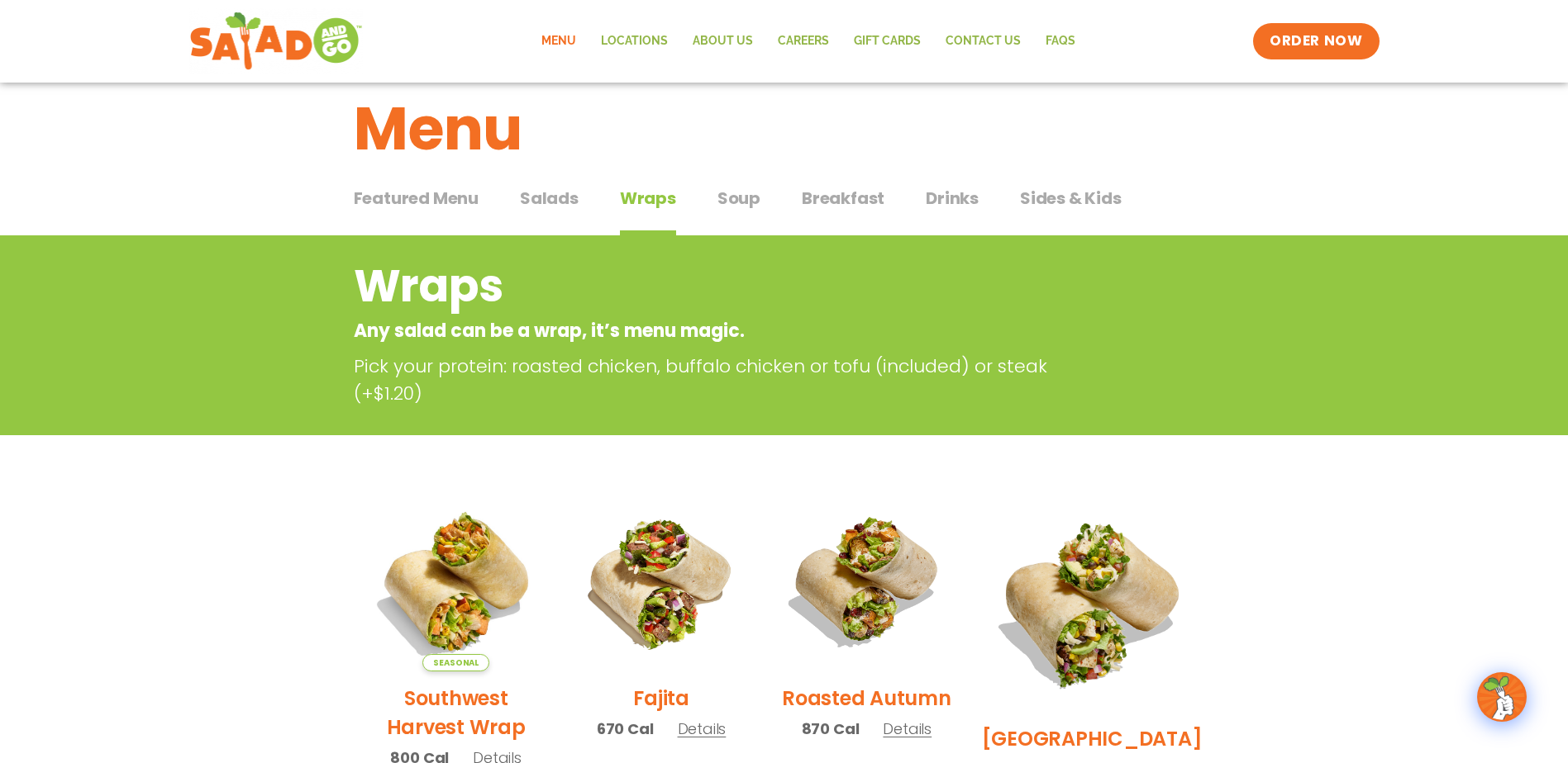
scroll to position [0, 0]
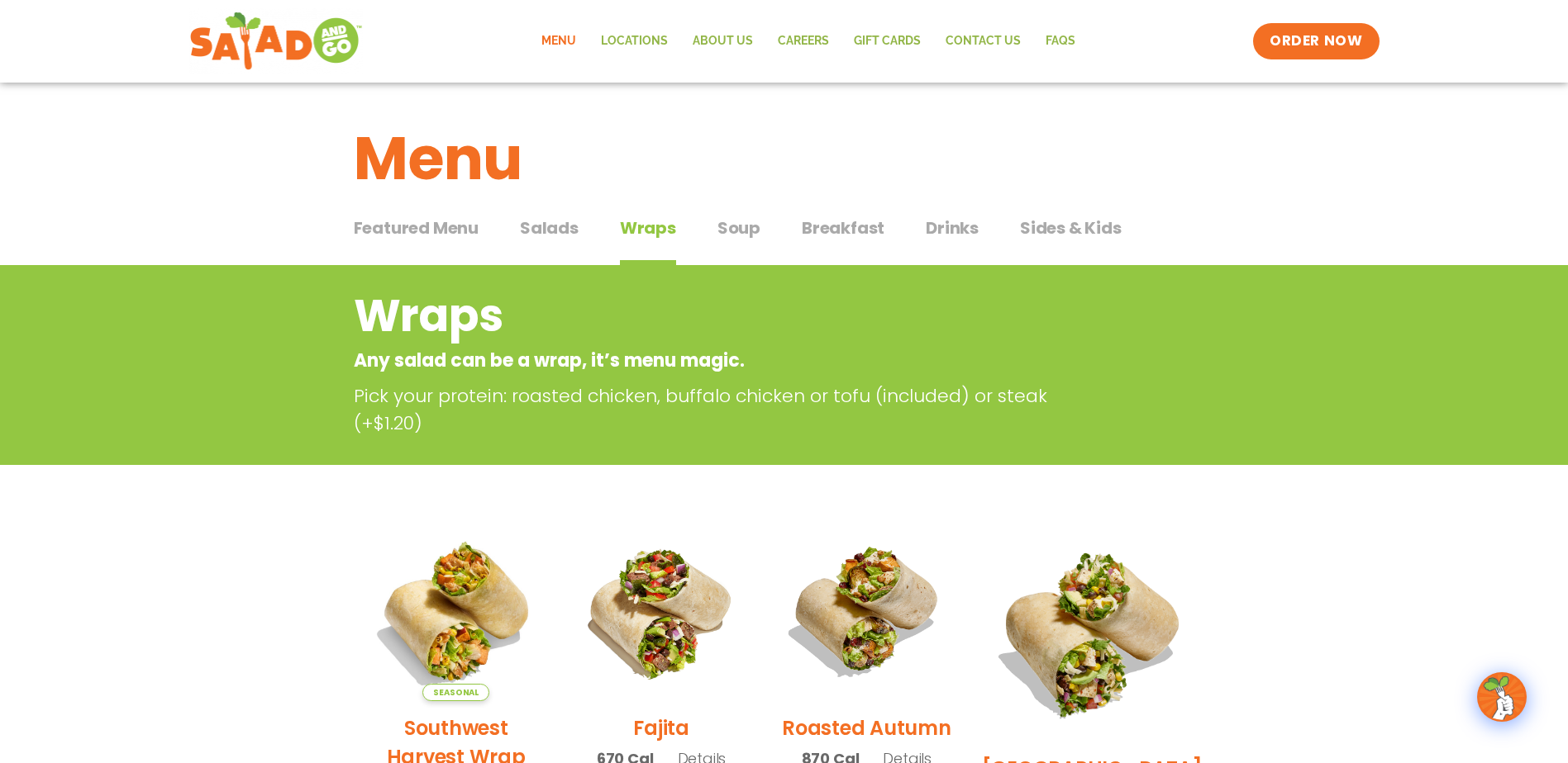
click at [557, 229] on span "Salads" at bounding box center [549, 228] width 59 height 25
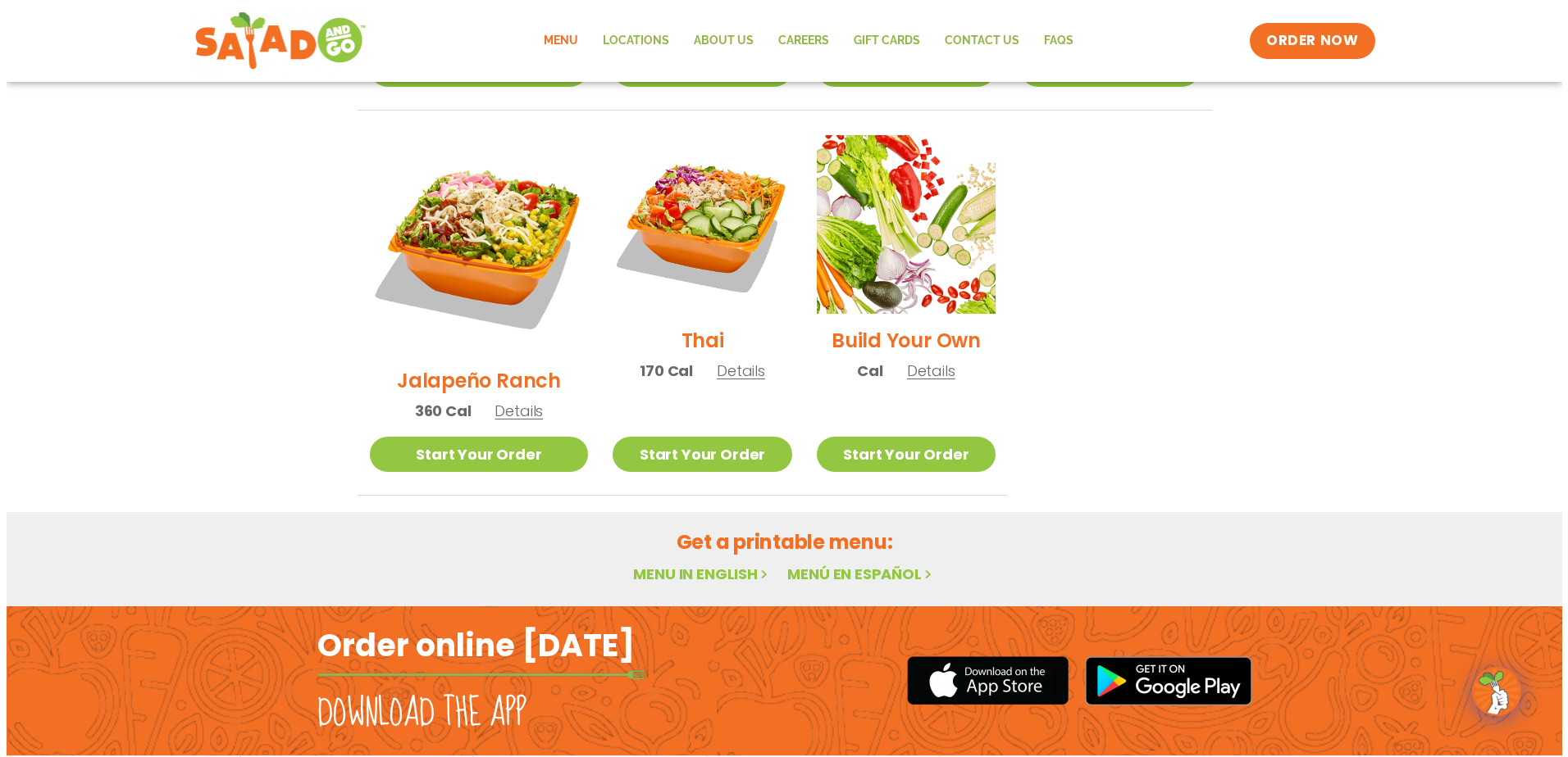
scroll to position [1219, 0]
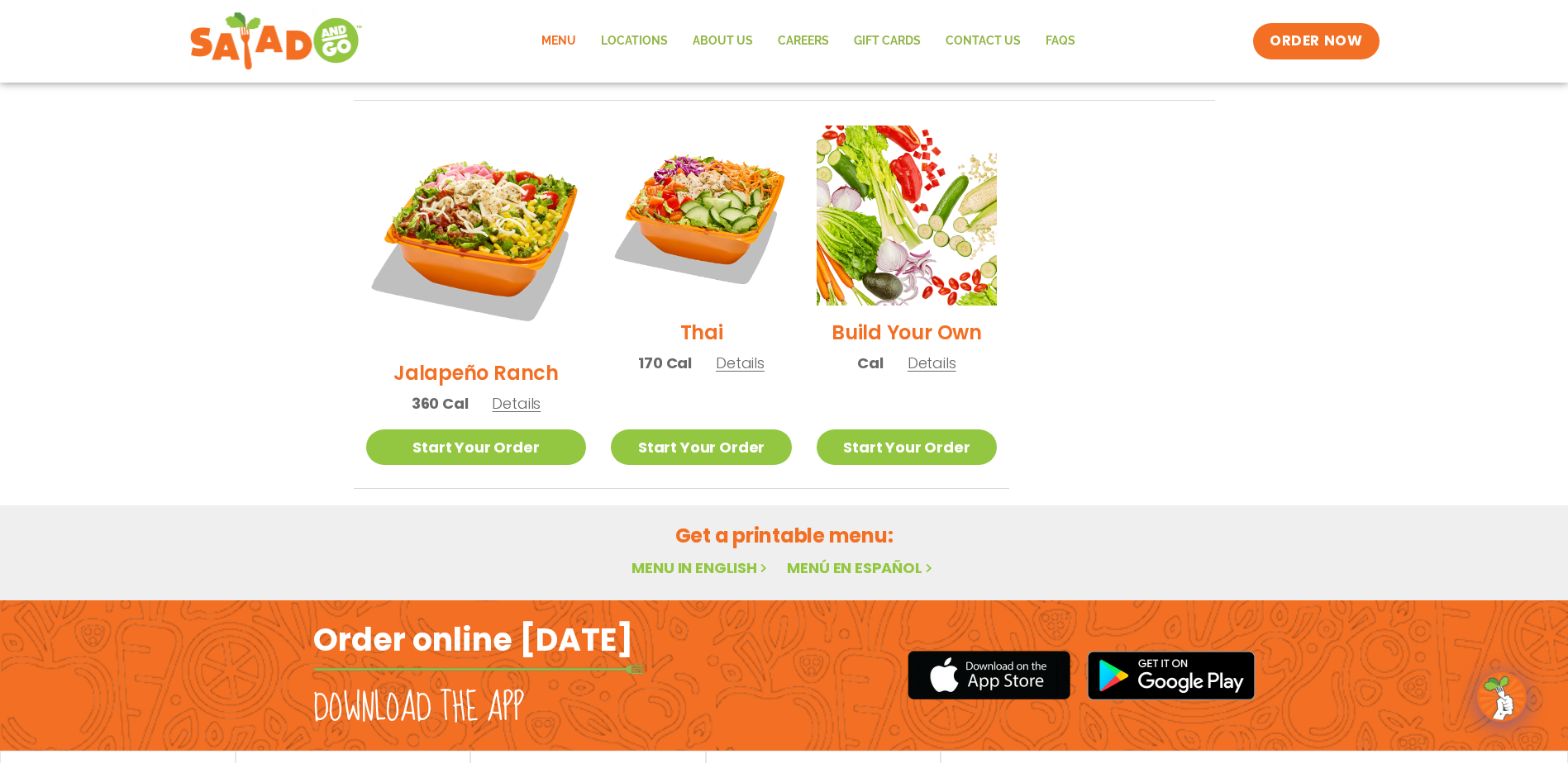
click at [910, 353] on span "Details" at bounding box center [932, 363] width 49 height 21
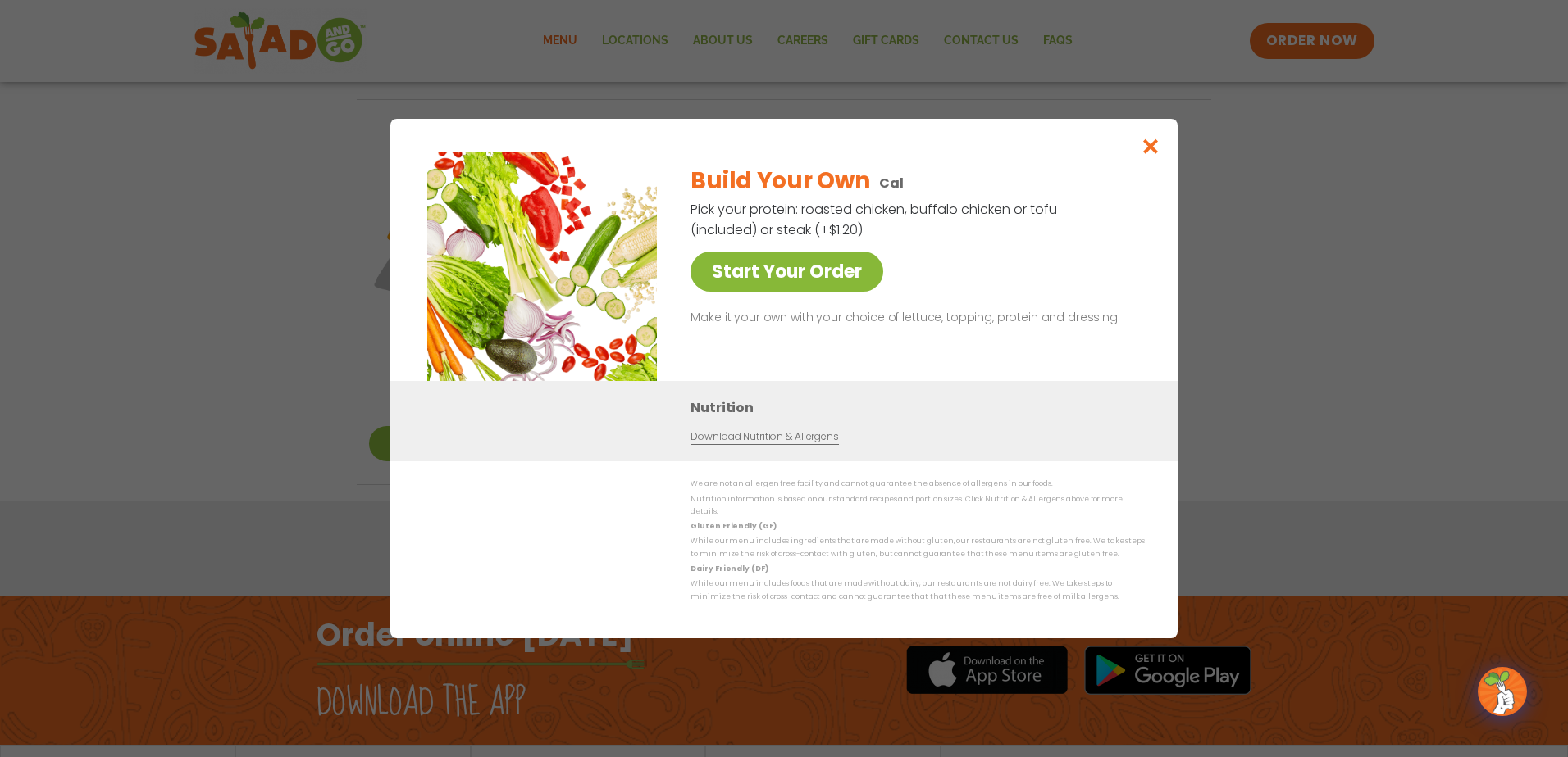
click at [784, 292] on link "Start Your Order" at bounding box center [787, 271] width 192 height 40
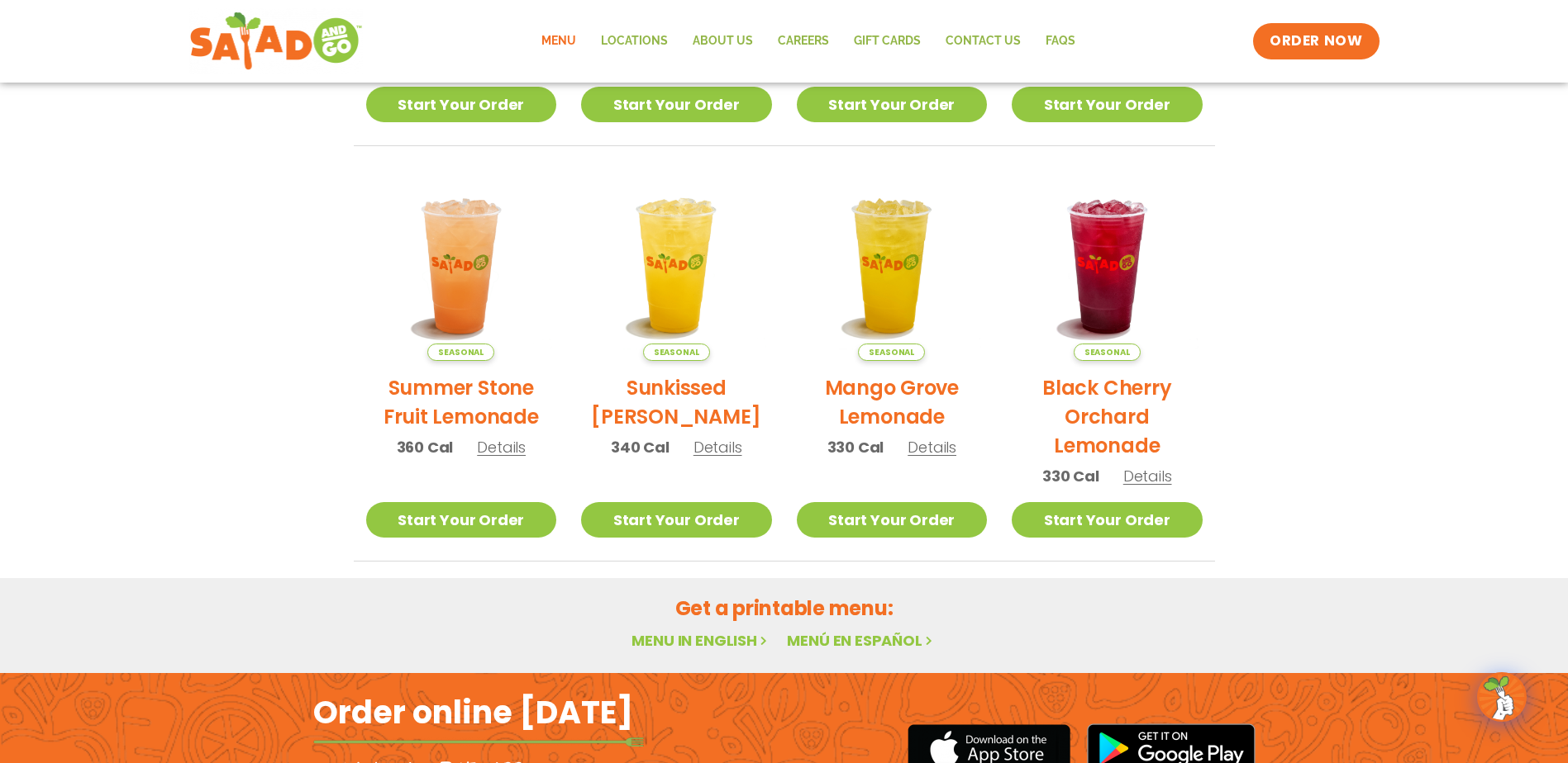
scroll to position [875, 0]
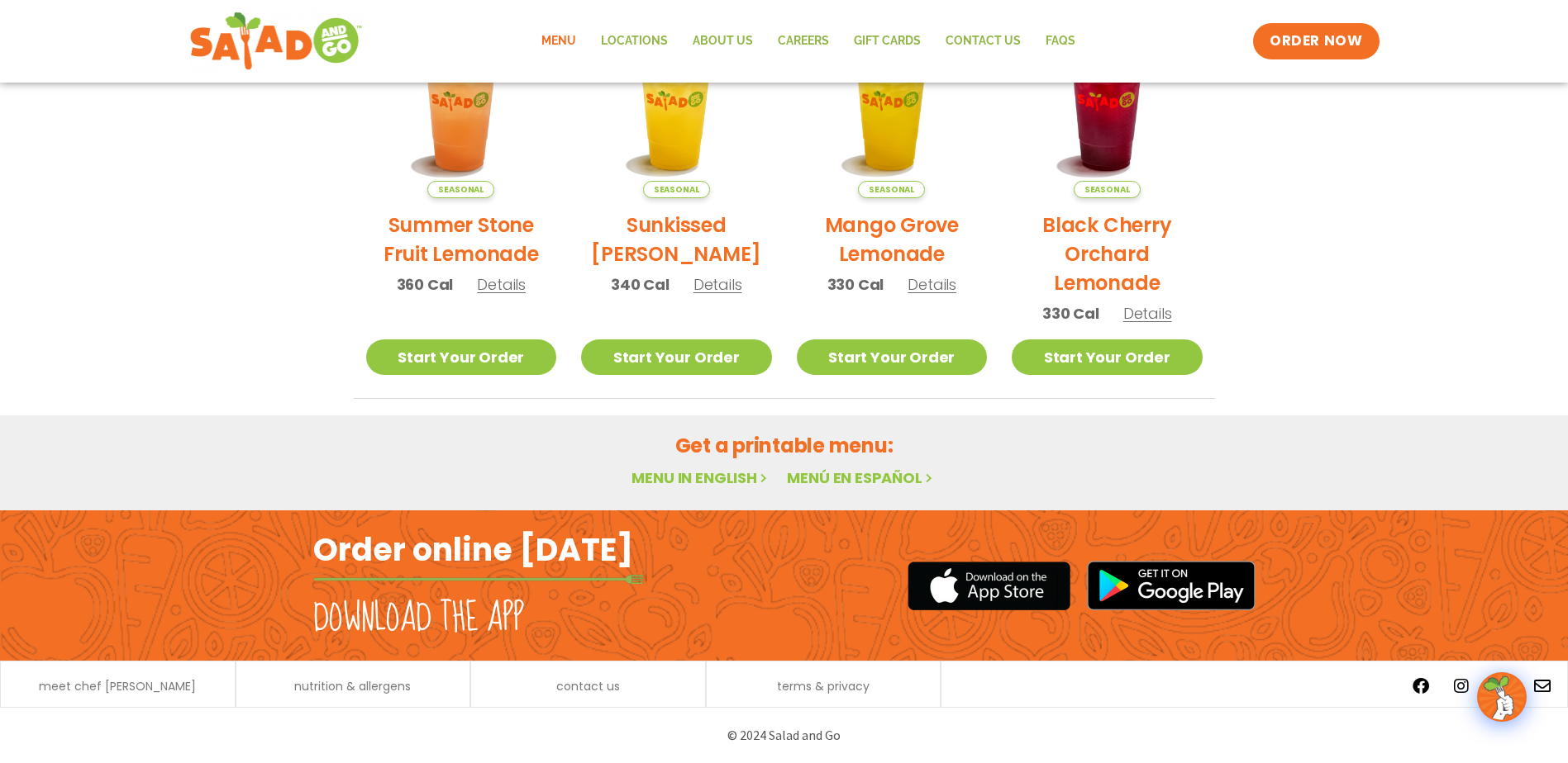
click at [702, 476] on link "Menu in English" at bounding box center [701, 477] width 139 height 21
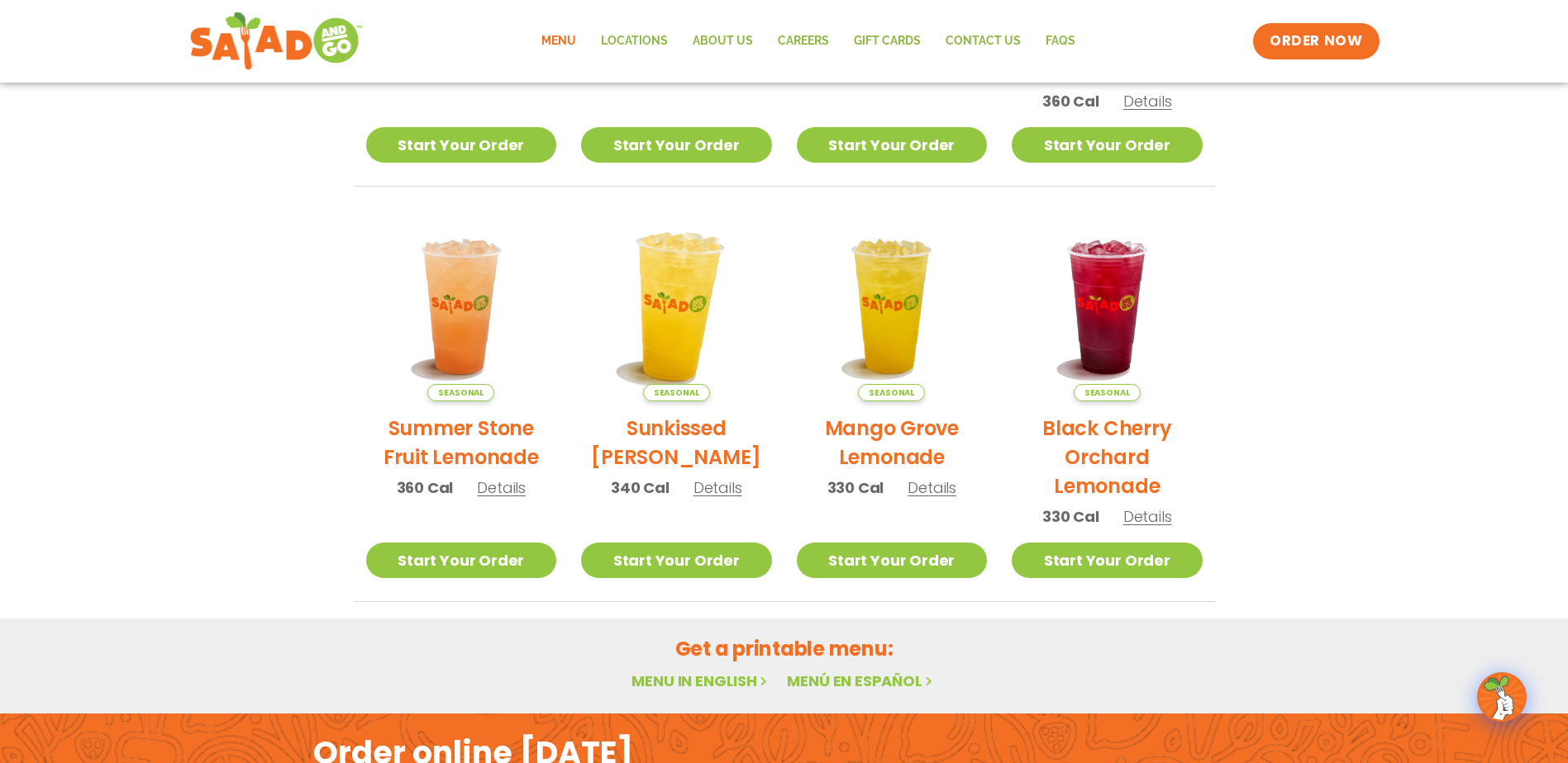
scroll to position [875, 0]
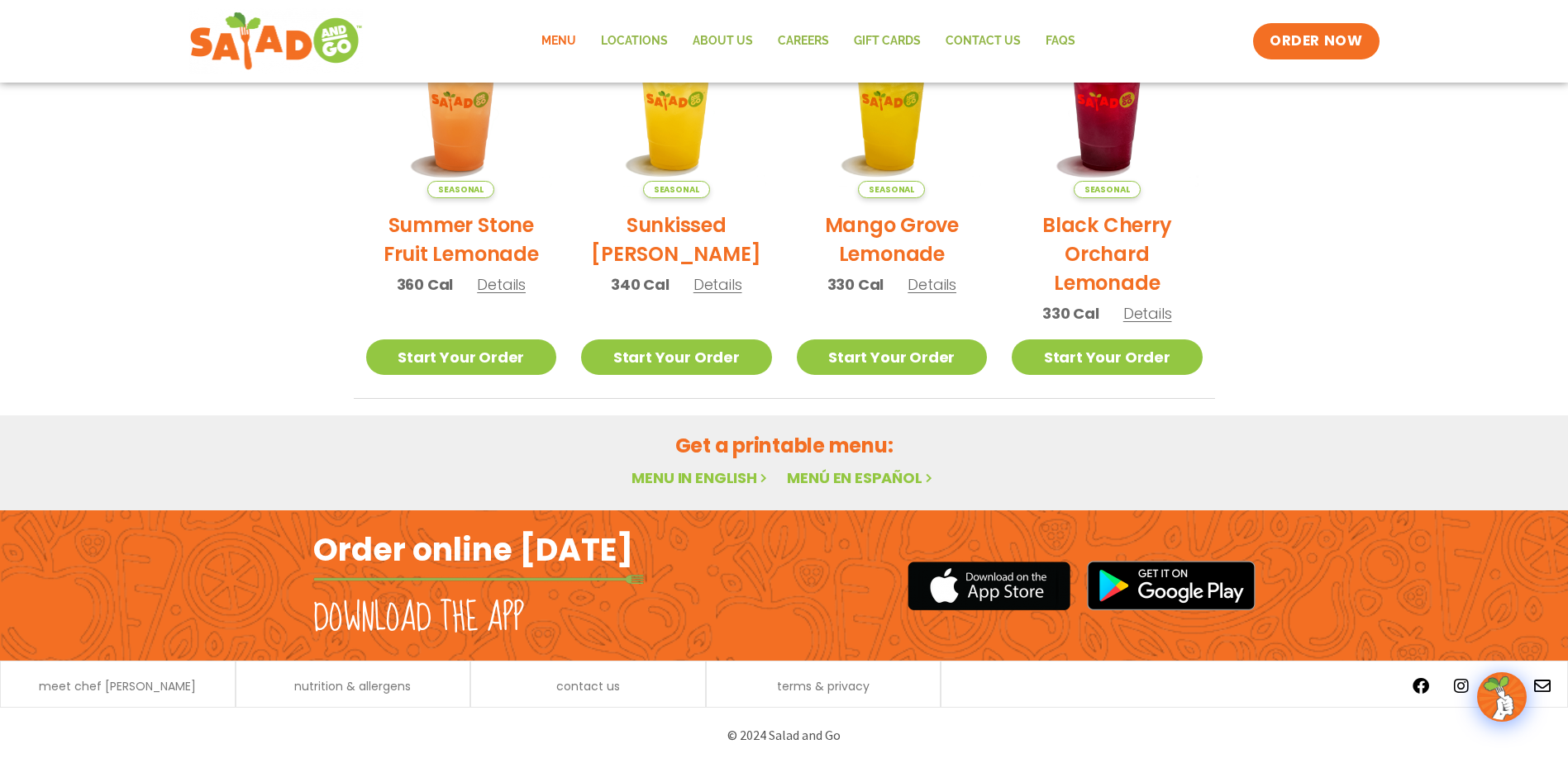
click at [684, 476] on link "Menu in English" at bounding box center [701, 477] width 139 height 21
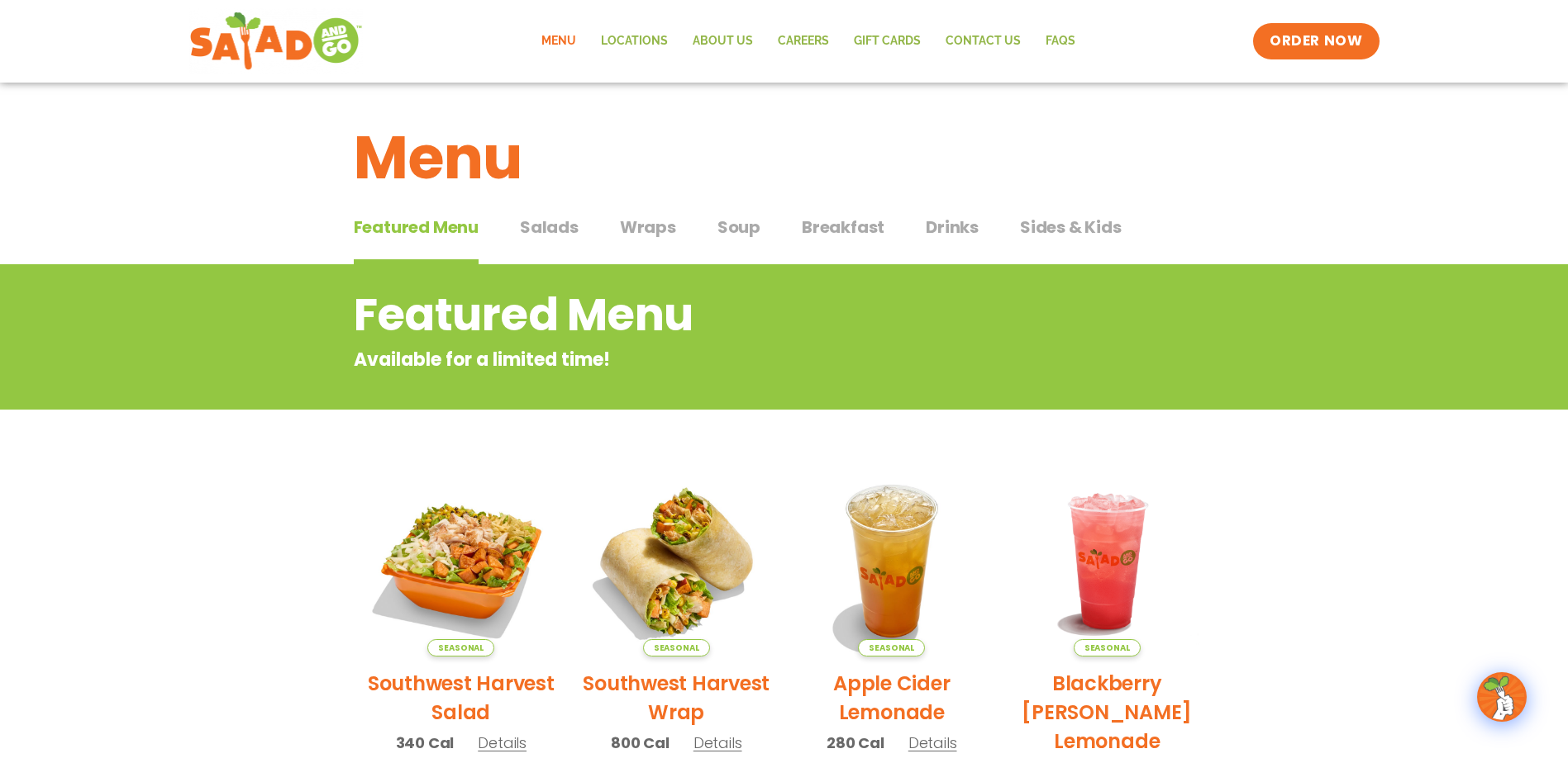
scroll to position [0, 0]
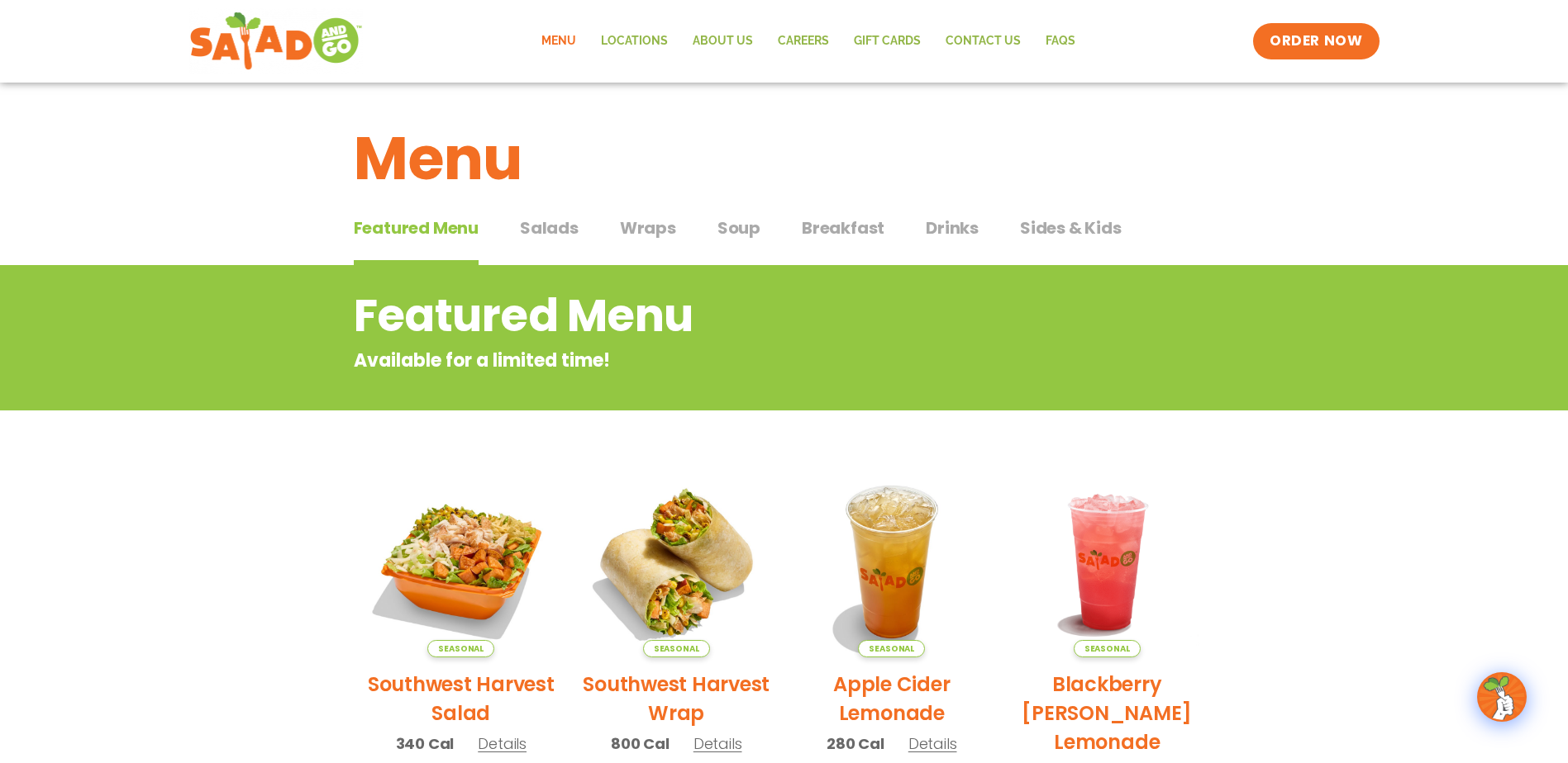
click at [646, 229] on span "Wraps" at bounding box center [648, 228] width 56 height 25
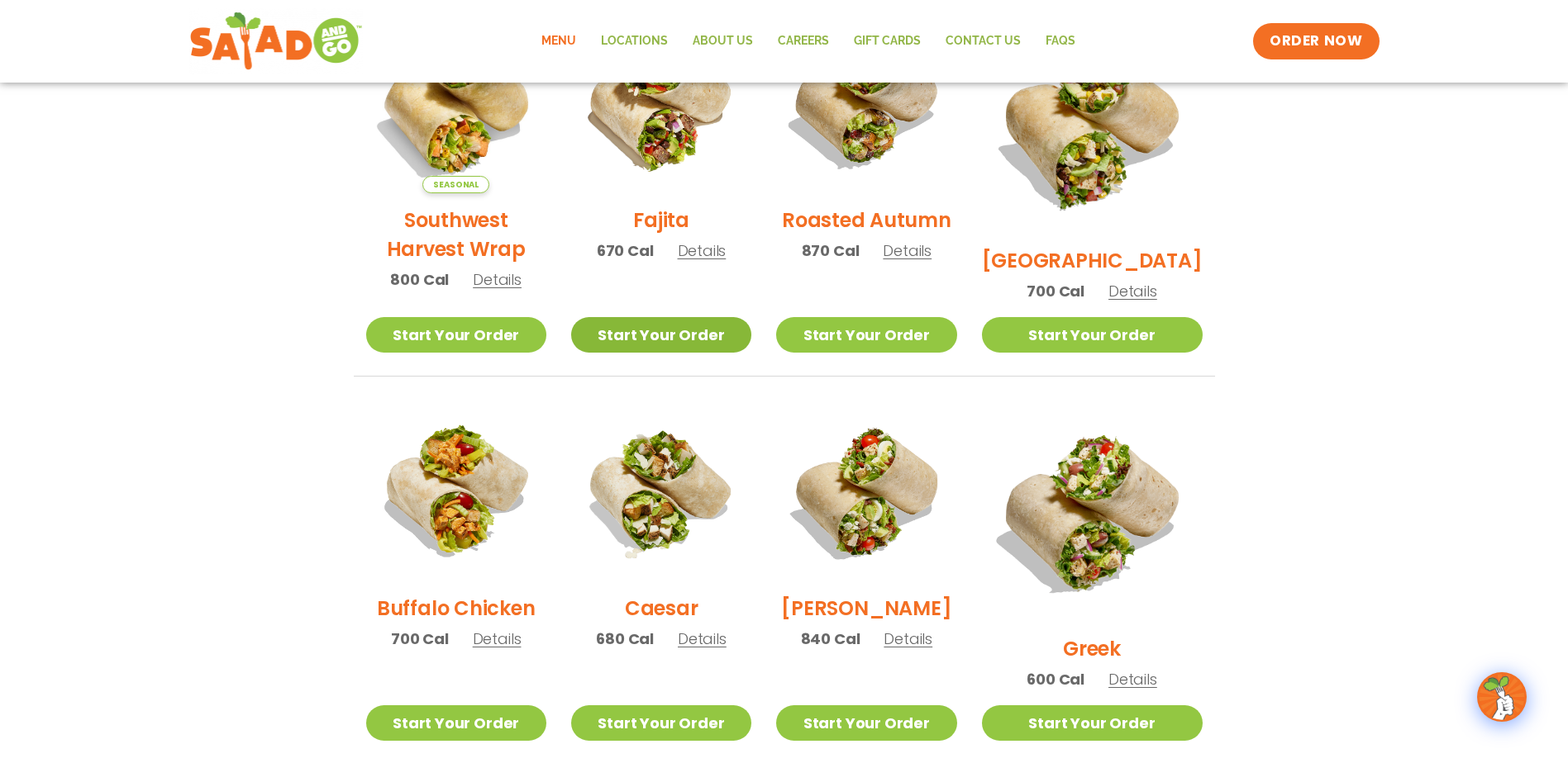
scroll to position [413, 0]
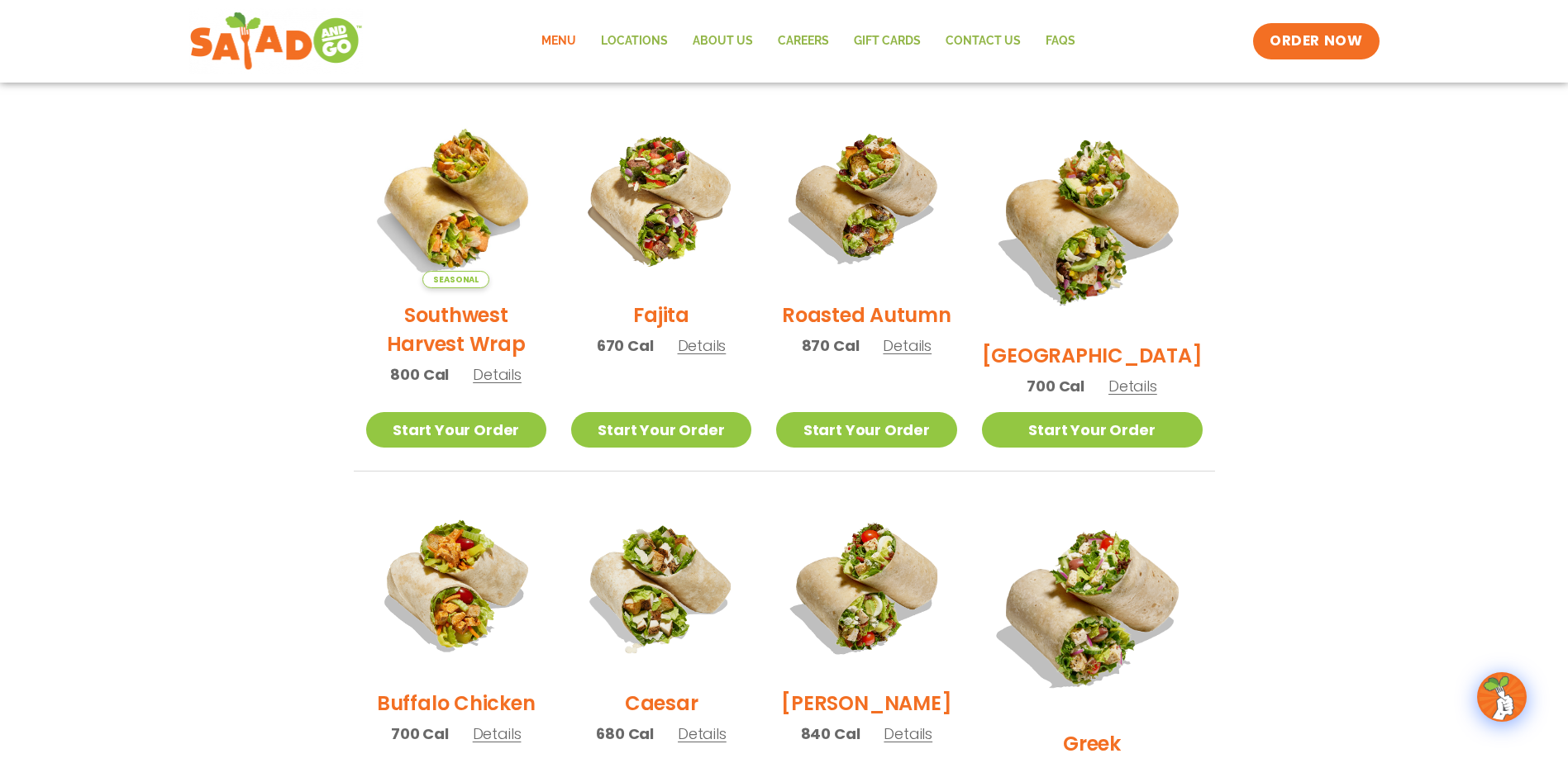
click at [724, 356] on span "Details" at bounding box center [702, 345] width 49 height 21
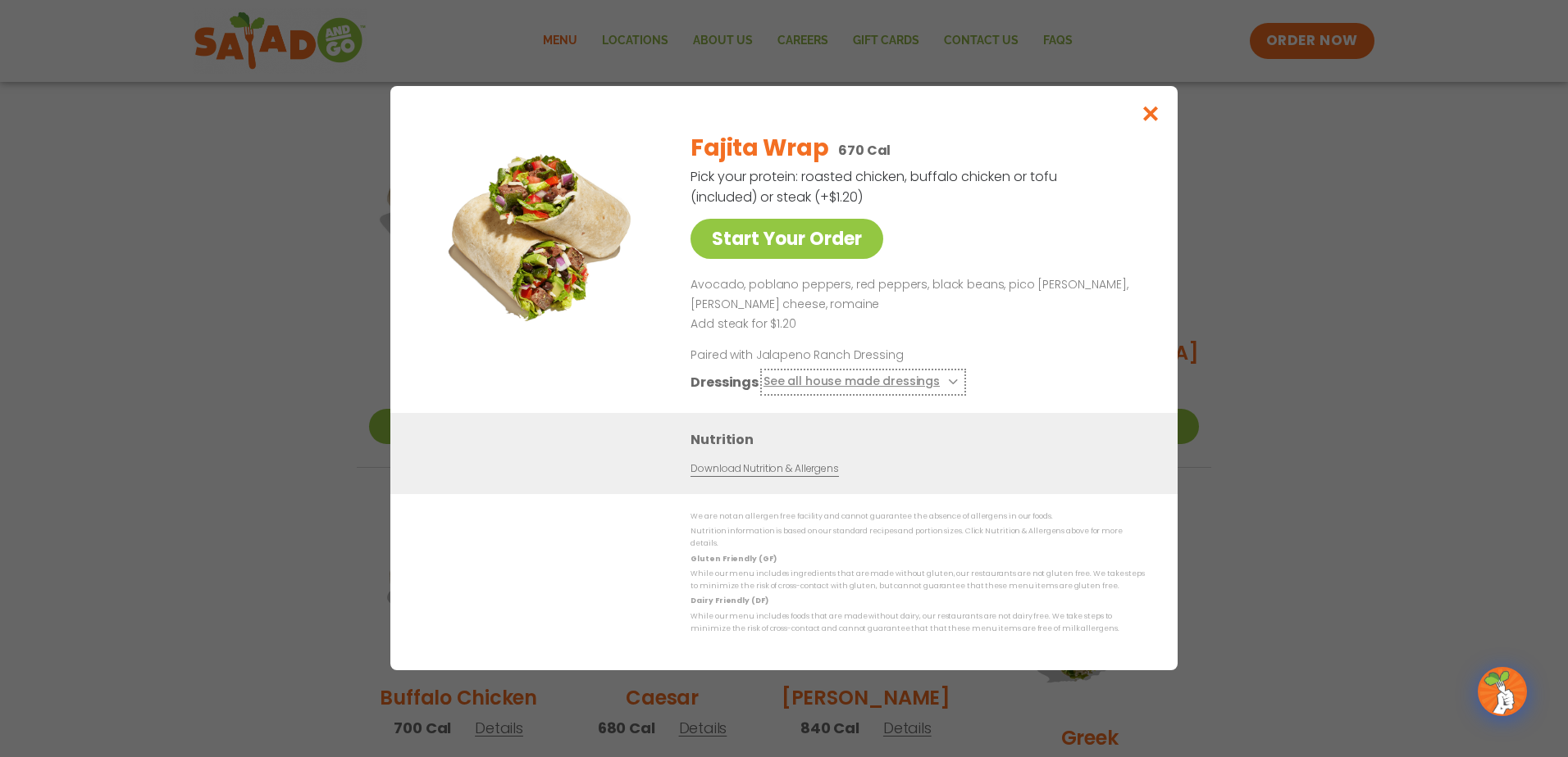
click at [853, 386] on button "See all house made dressings" at bounding box center [863, 383] width 199 height 21
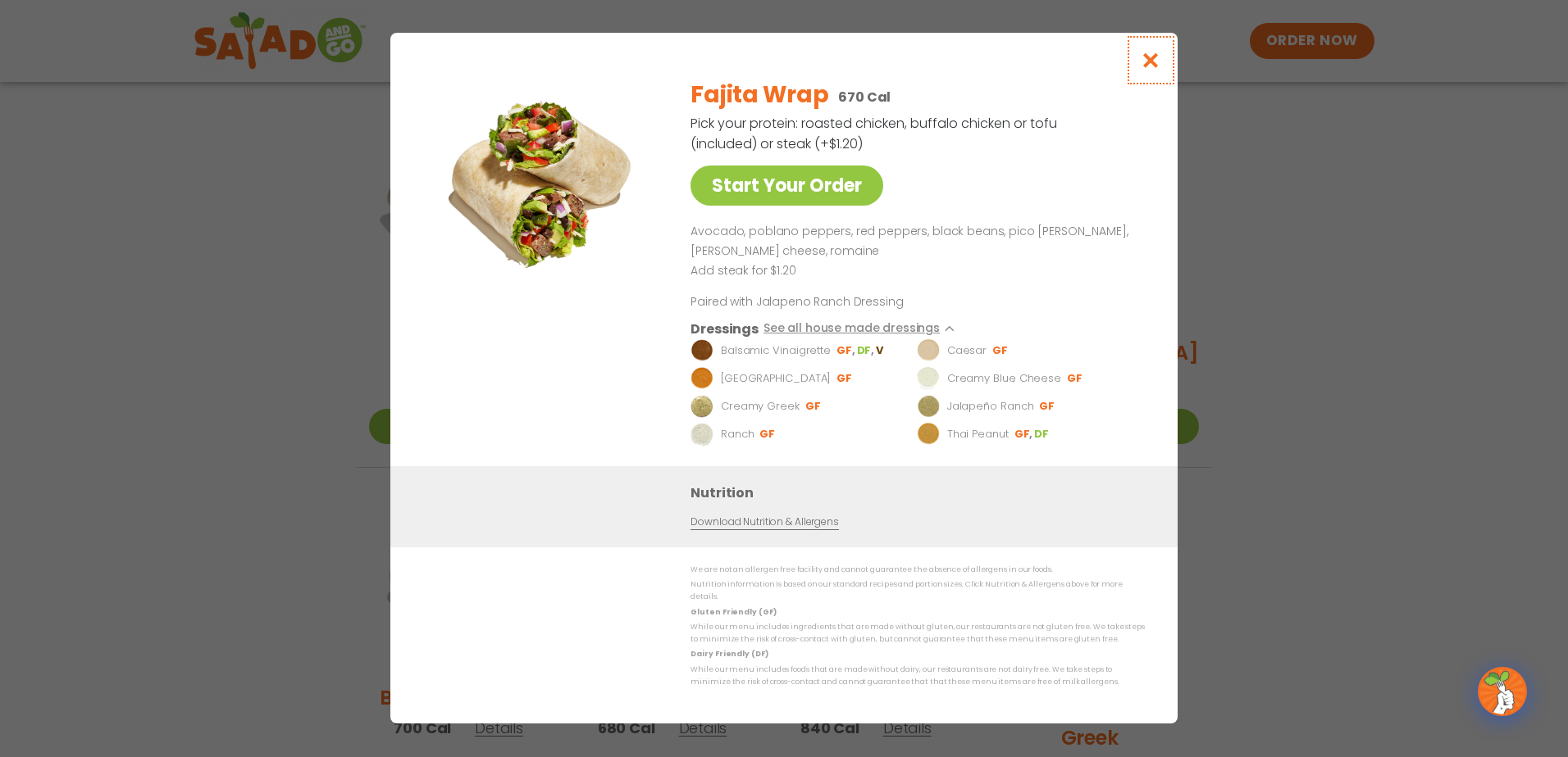
click at [1149, 62] on icon "Close modal" at bounding box center [1150, 60] width 21 height 17
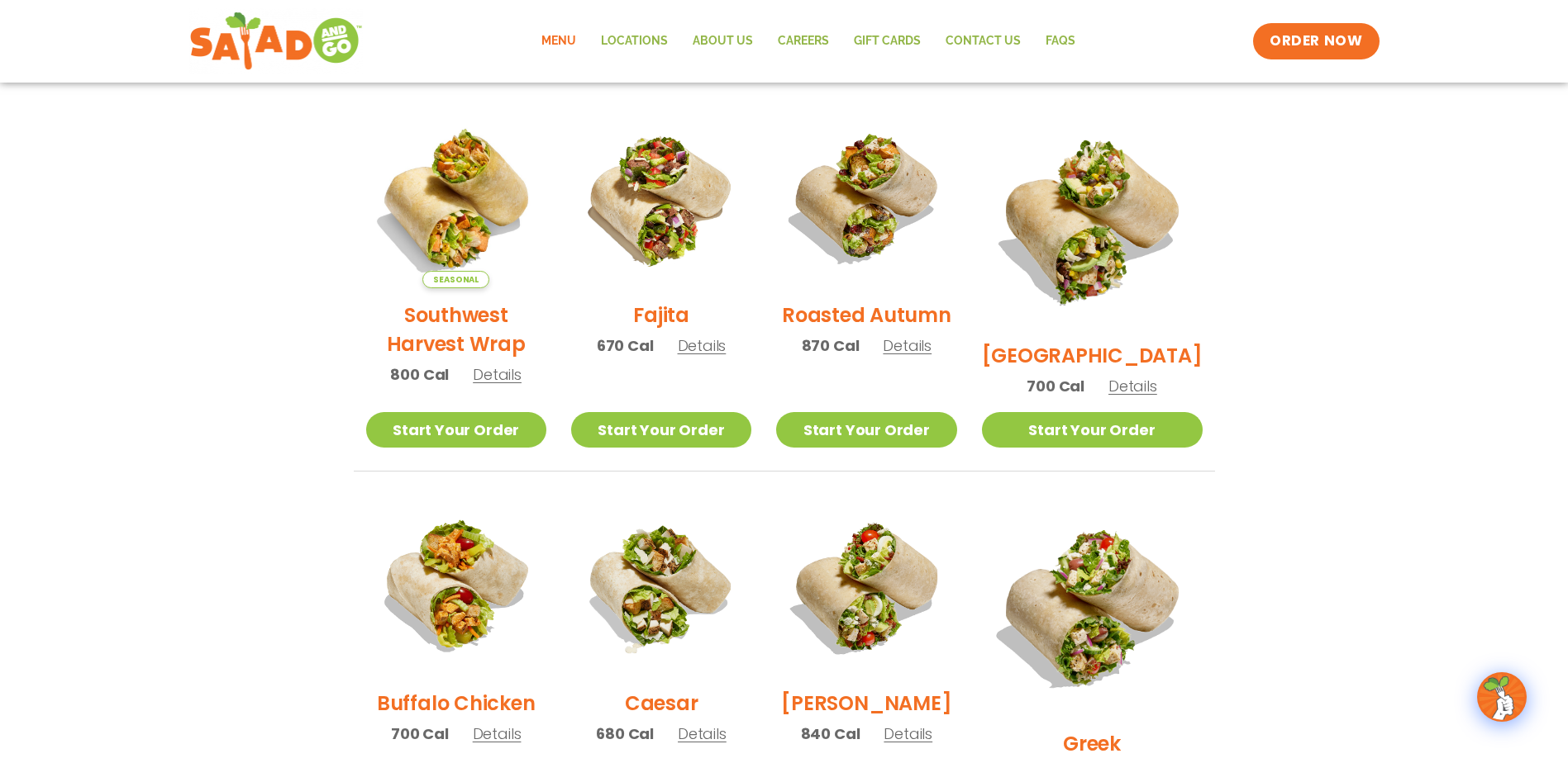
click at [507, 384] on span "Details" at bounding box center [496, 374] width 49 height 21
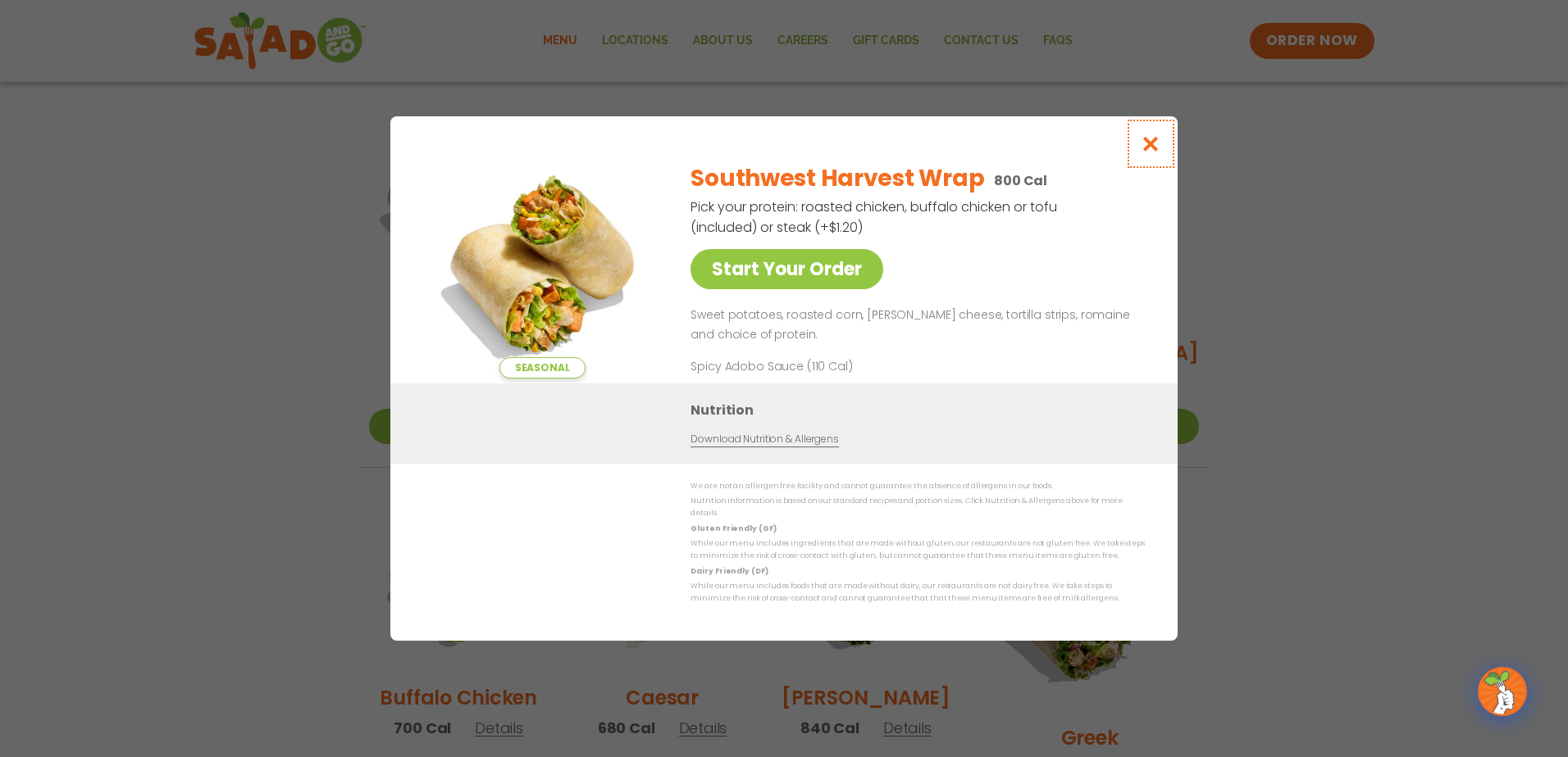
click at [1150, 150] on icon "Close modal" at bounding box center [1150, 144] width 21 height 17
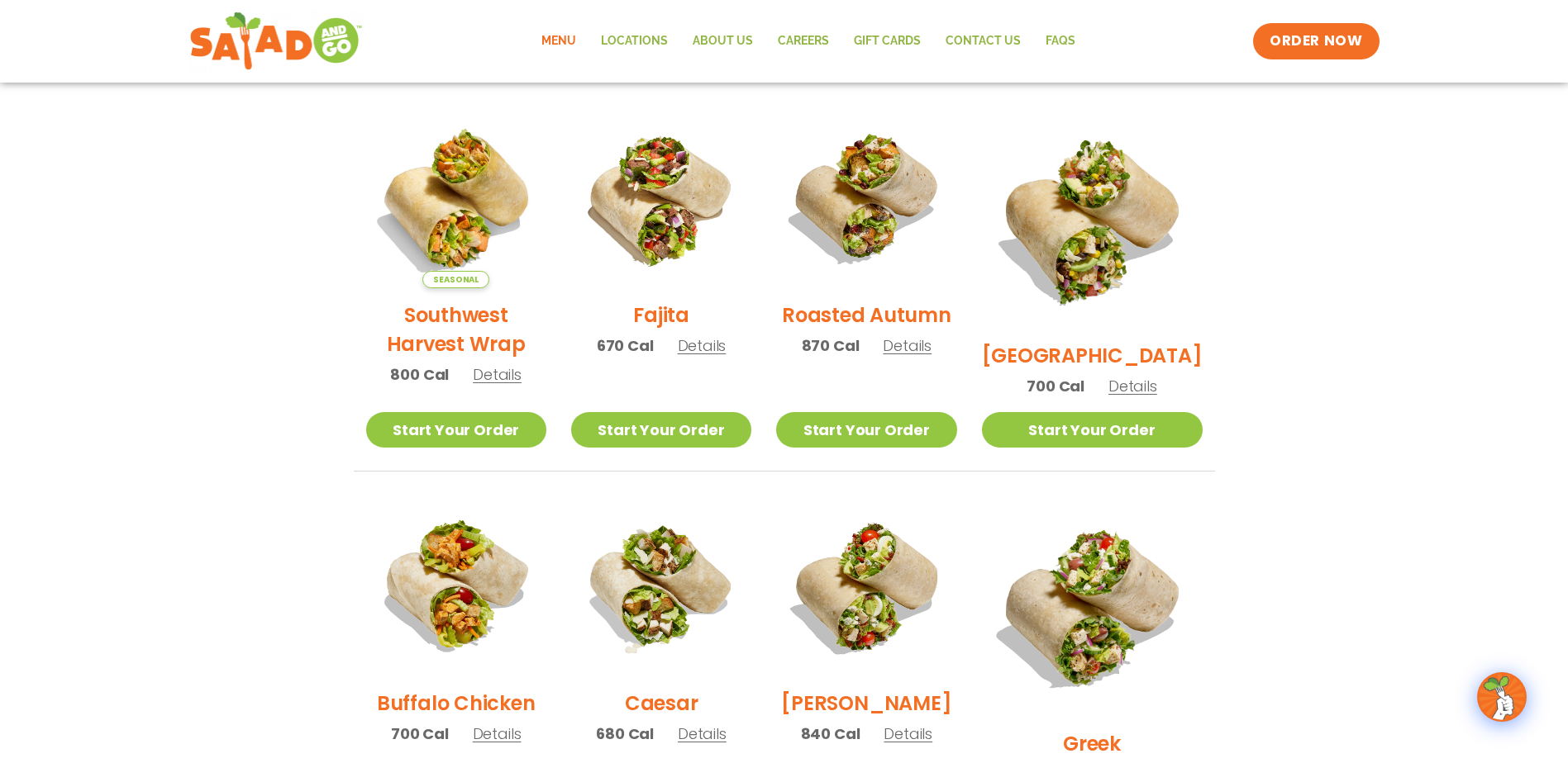
click at [1142, 376] on span "Details" at bounding box center [1132, 386] width 49 height 21
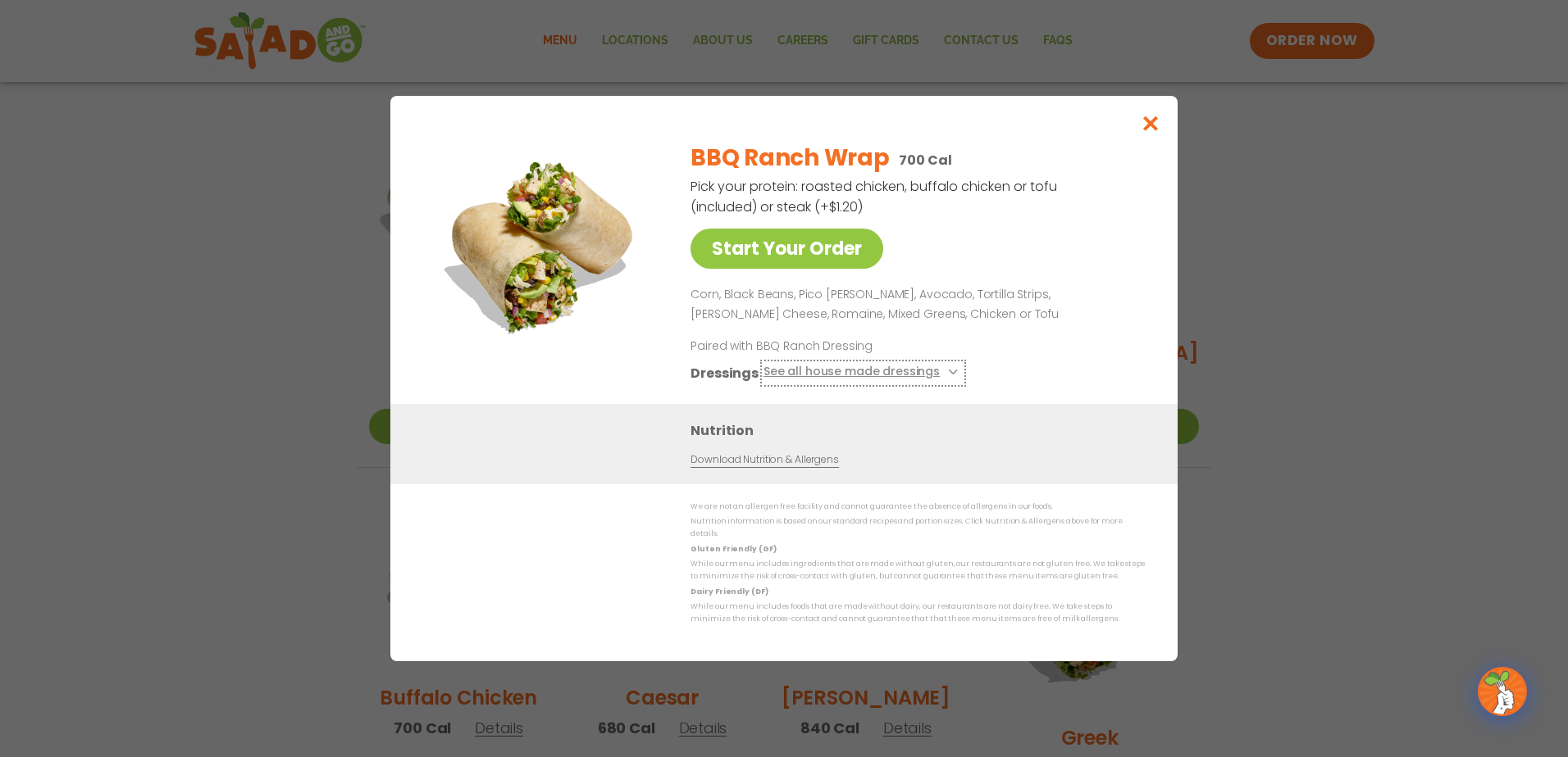
click at [838, 376] on button "See all house made dressings" at bounding box center [863, 373] width 199 height 21
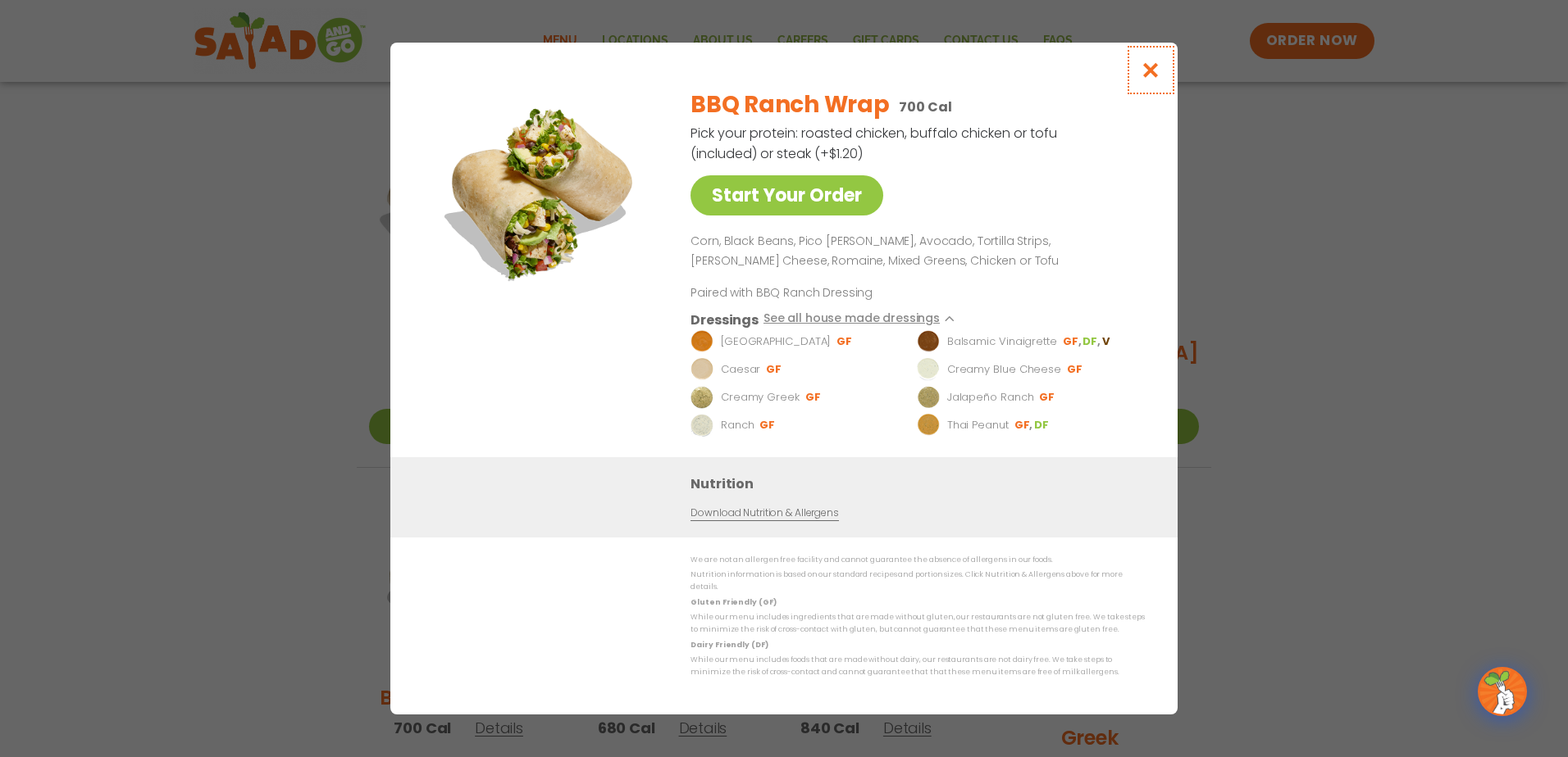
click at [1151, 78] on icon "Close modal" at bounding box center [1150, 70] width 21 height 17
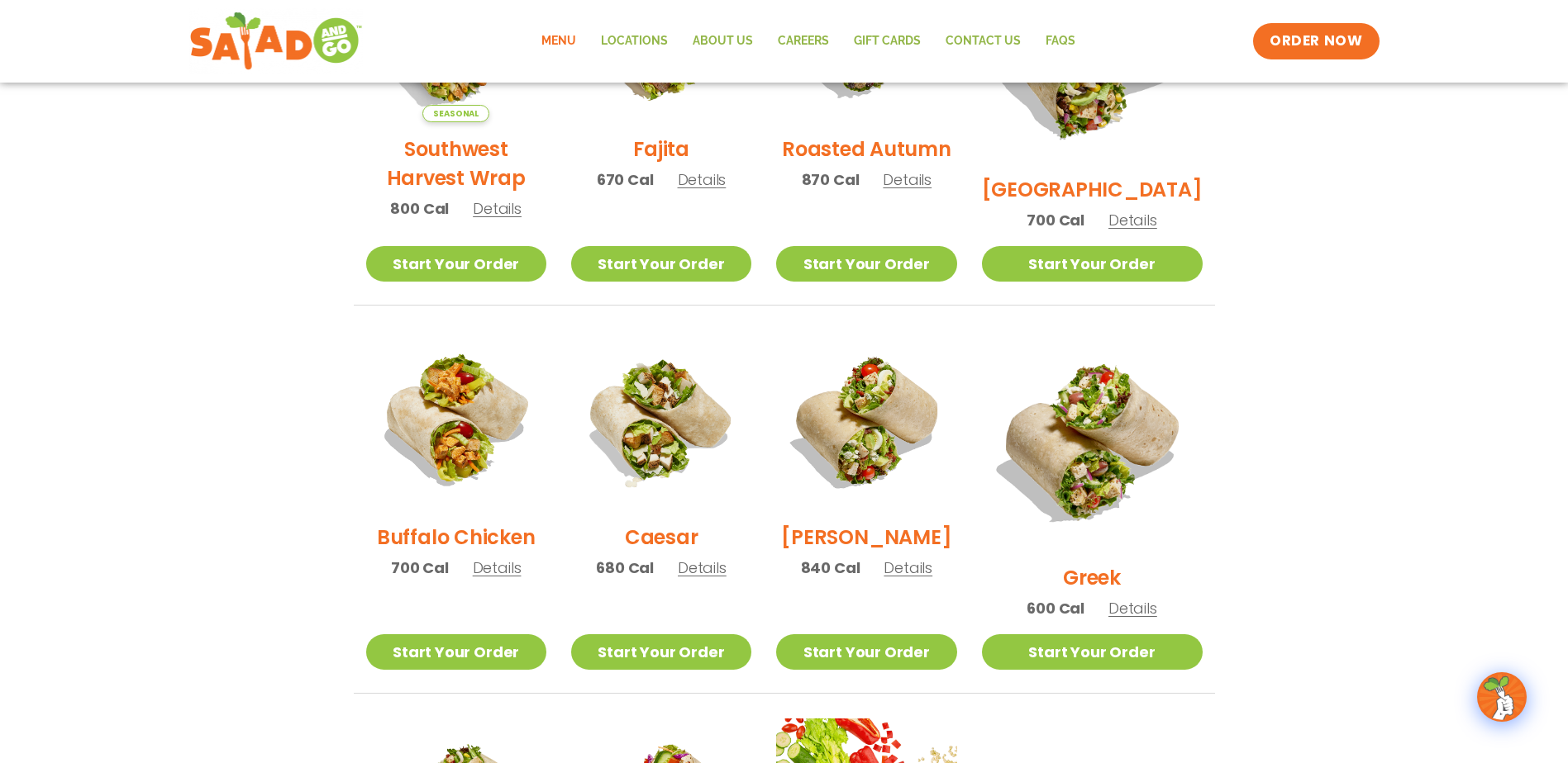
scroll to position [578, 0]
click at [1137, 210] on span "Details" at bounding box center [1132, 220] width 49 height 21
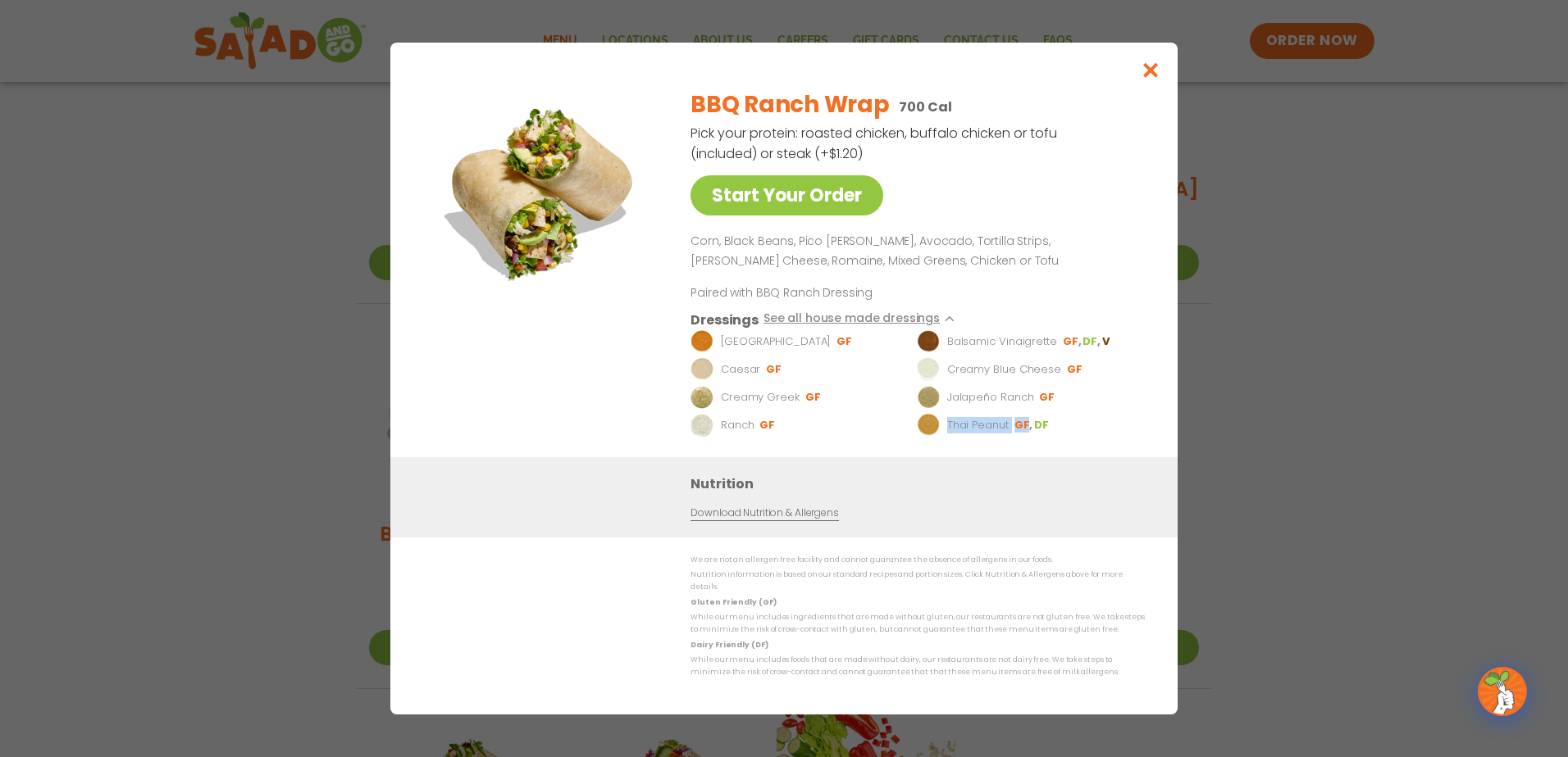
drag, startPoint x: 946, startPoint y: 434, endPoint x: 1025, endPoint y: 434, distance: 79.0
click at [1025, 434] on li "Thai Peanut GF DF" at bounding box center [1027, 426] width 221 height 23
click at [727, 432] on p "Ranch" at bounding box center [738, 426] width 34 height 16
click at [1147, 76] on icon "Close modal" at bounding box center [1150, 70] width 21 height 17
